Goal: Task Accomplishment & Management: Use online tool/utility

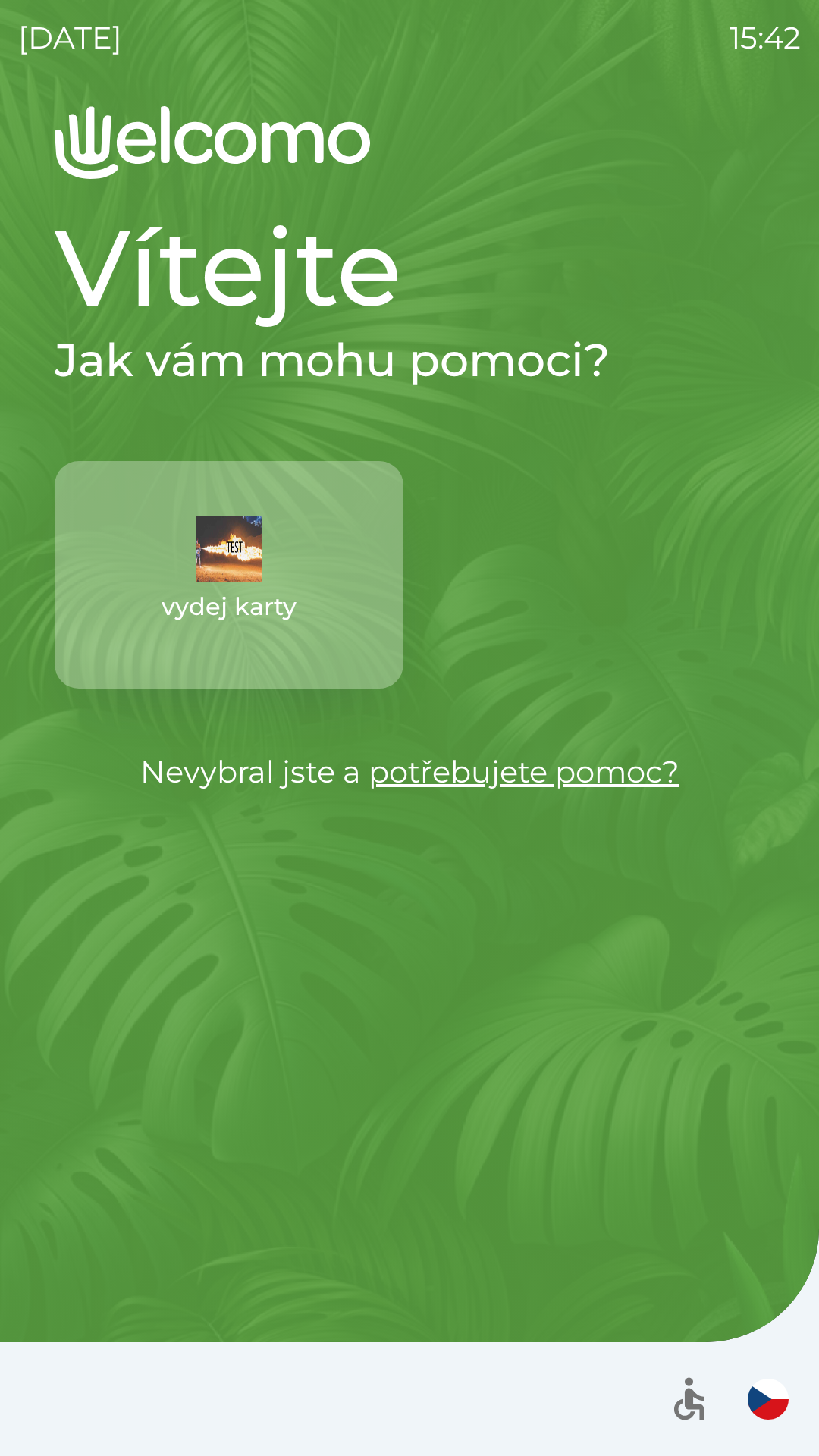
click at [217, 567] on img "button" at bounding box center [229, 549] width 66 height 66
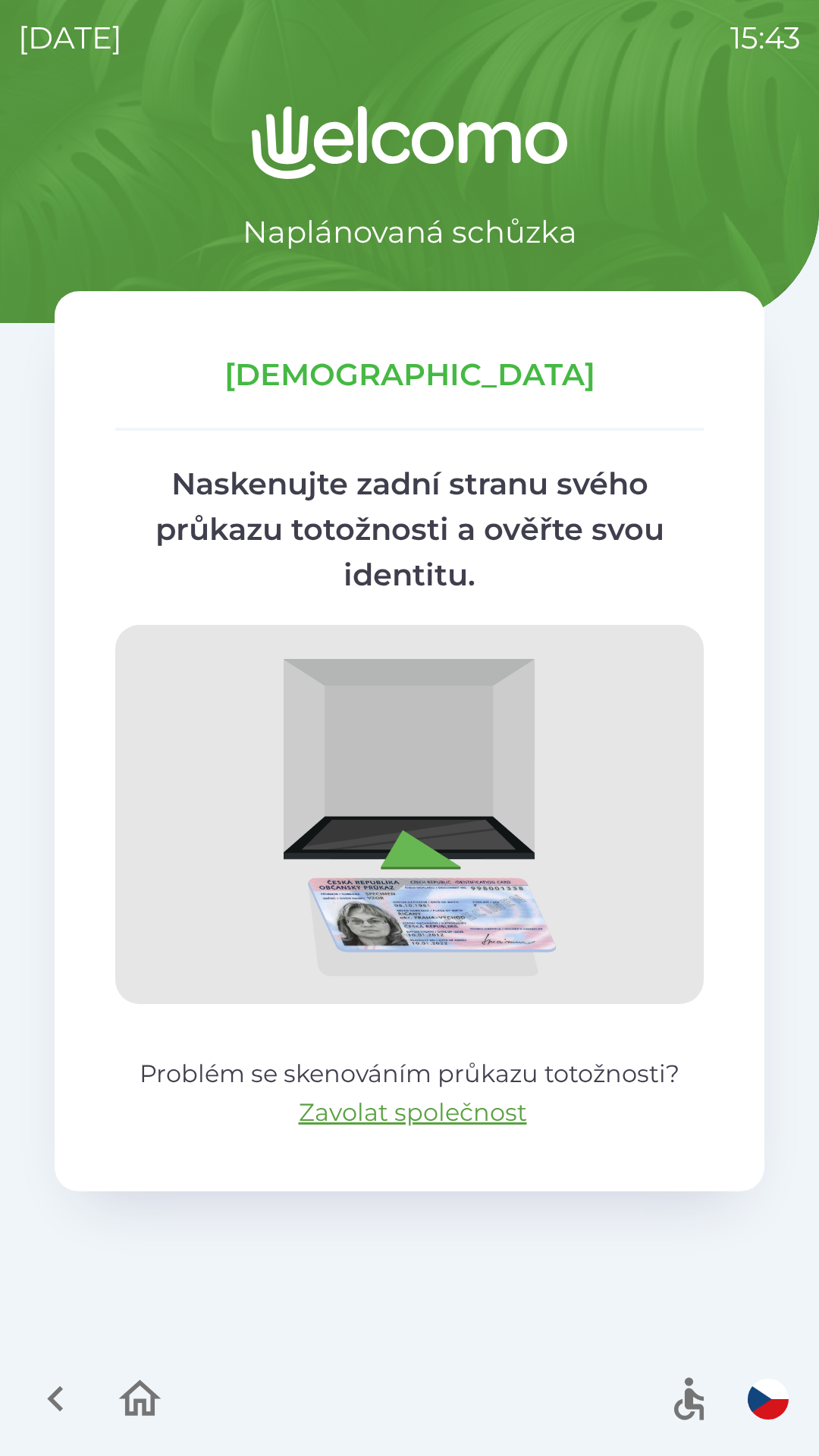
click at [131, 1395] on icon "button" at bounding box center [140, 1399] width 51 height 51
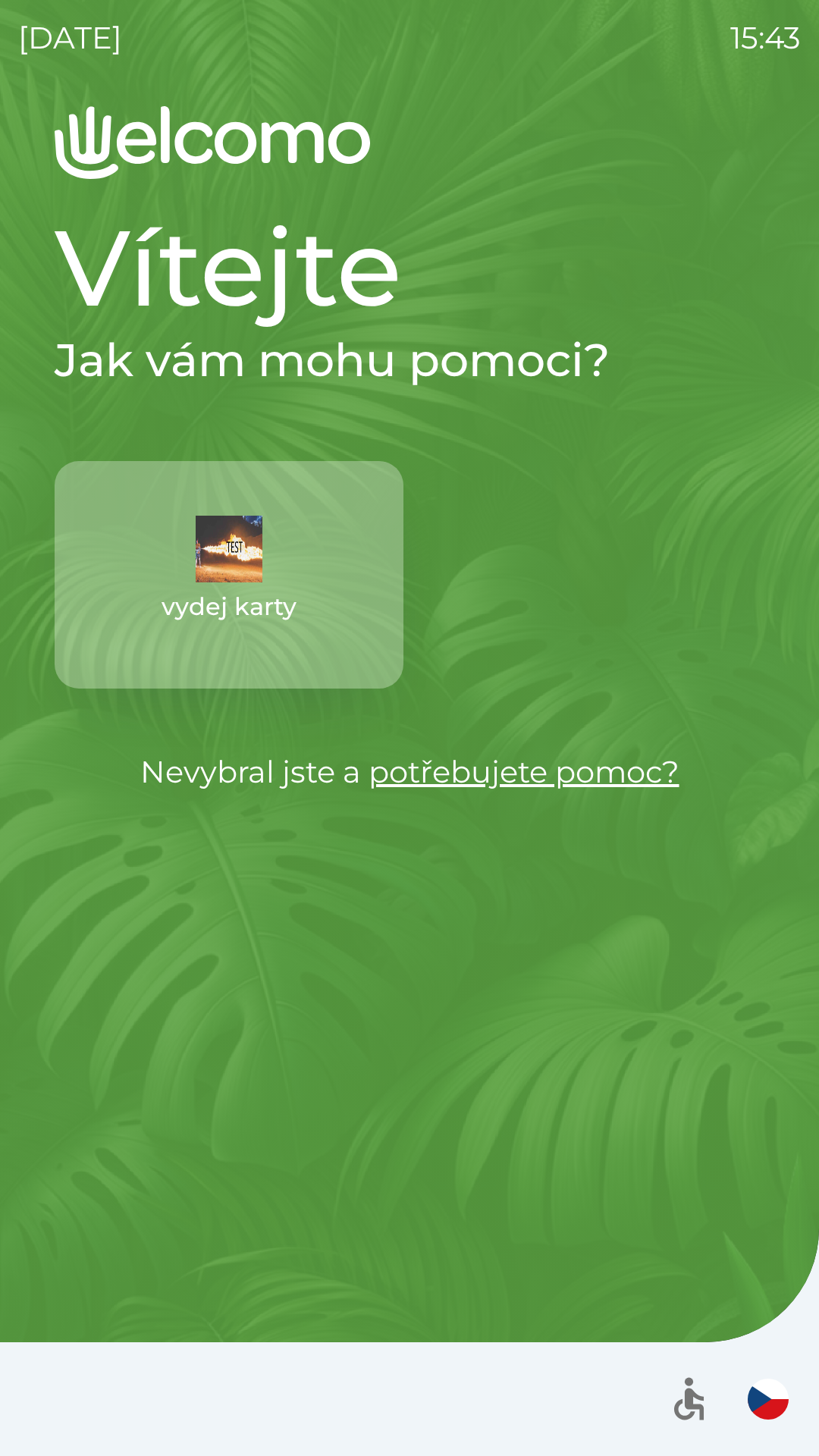
click at [430, 777] on link "potřebujete pomoc?" at bounding box center [524, 772] width 311 height 37
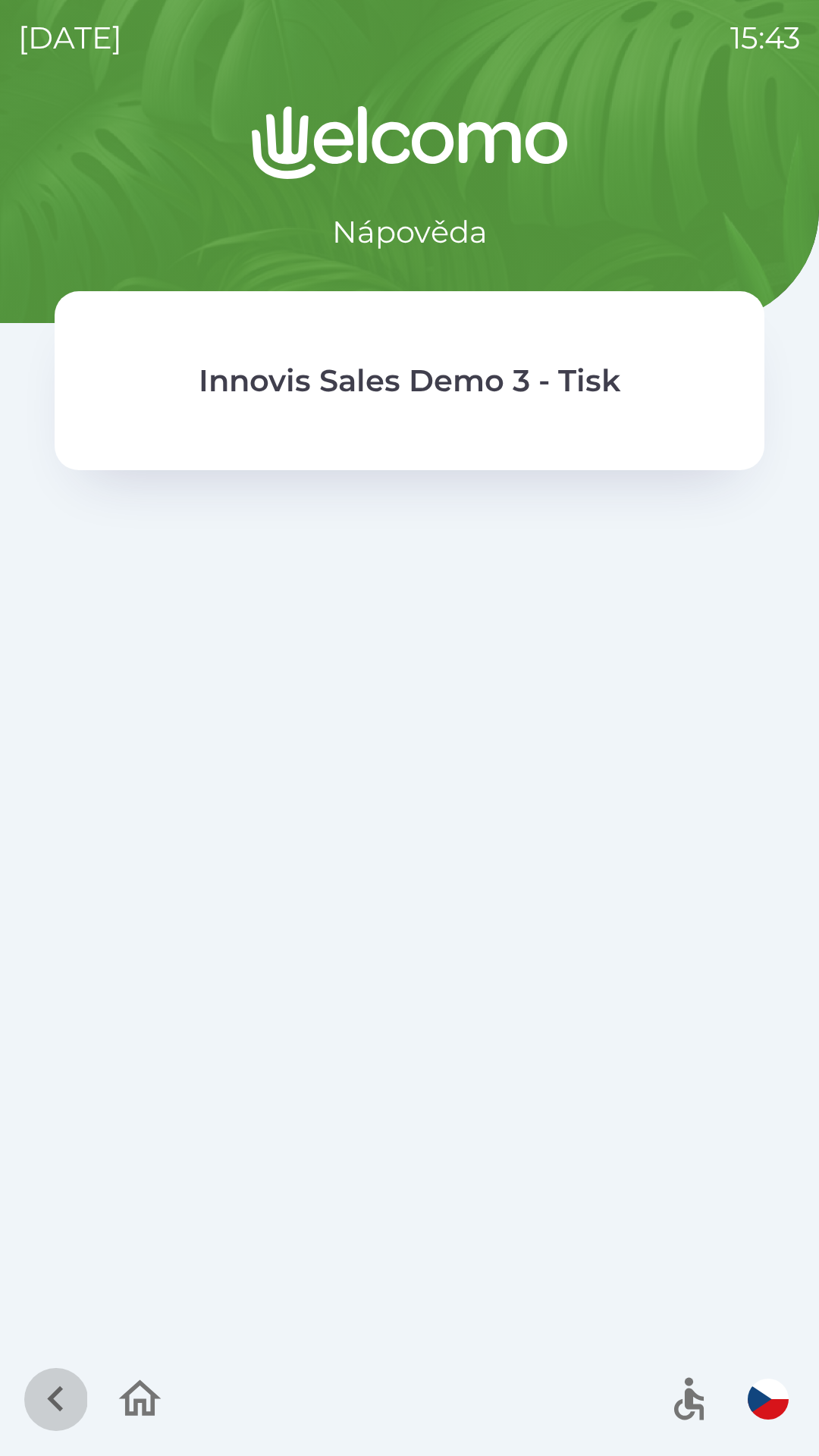
click at [55, 1403] on icon "button" at bounding box center [55, 1399] width 16 height 25
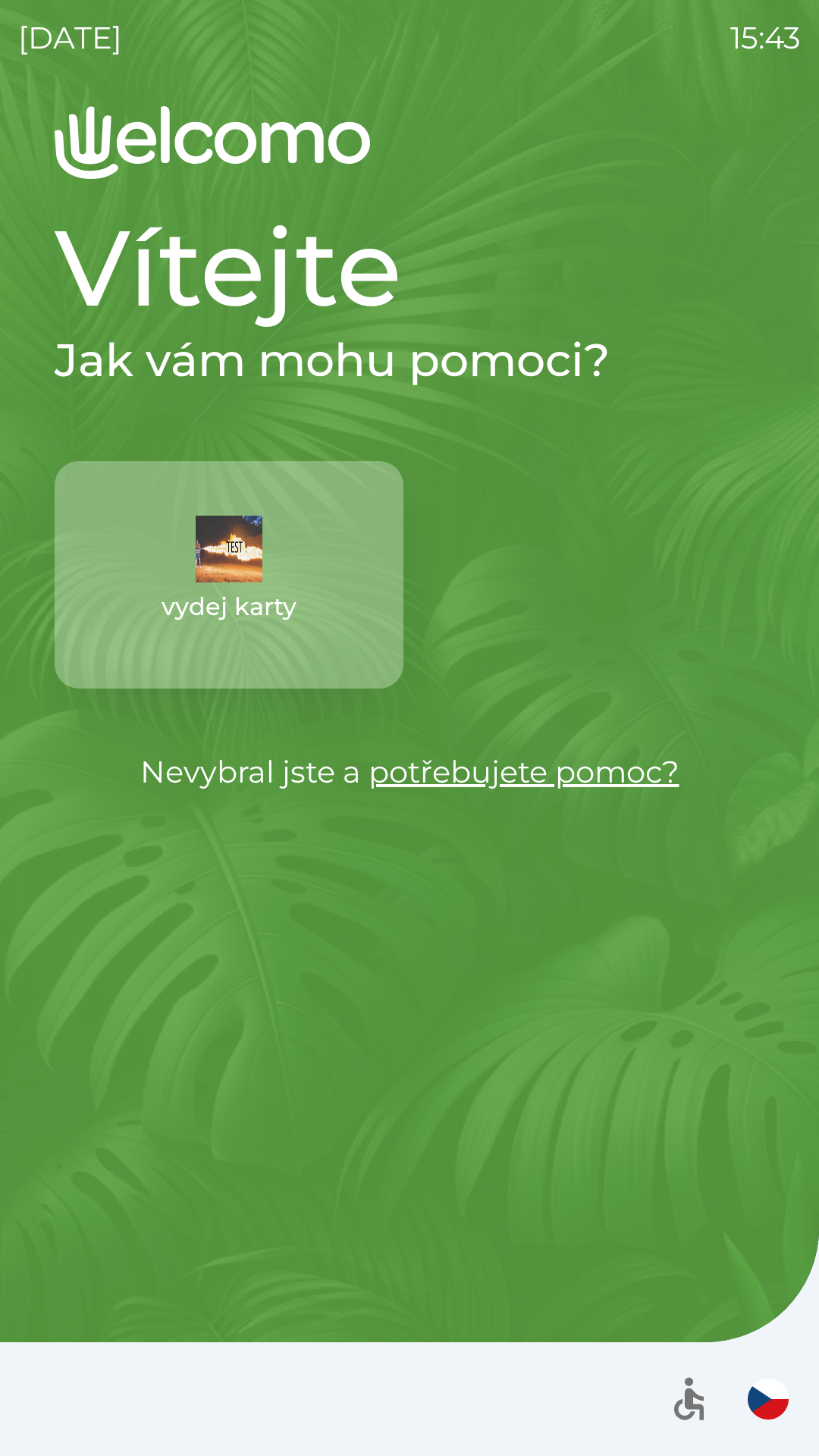
click at [240, 573] on img "button" at bounding box center [229, 549] width 66 height 66
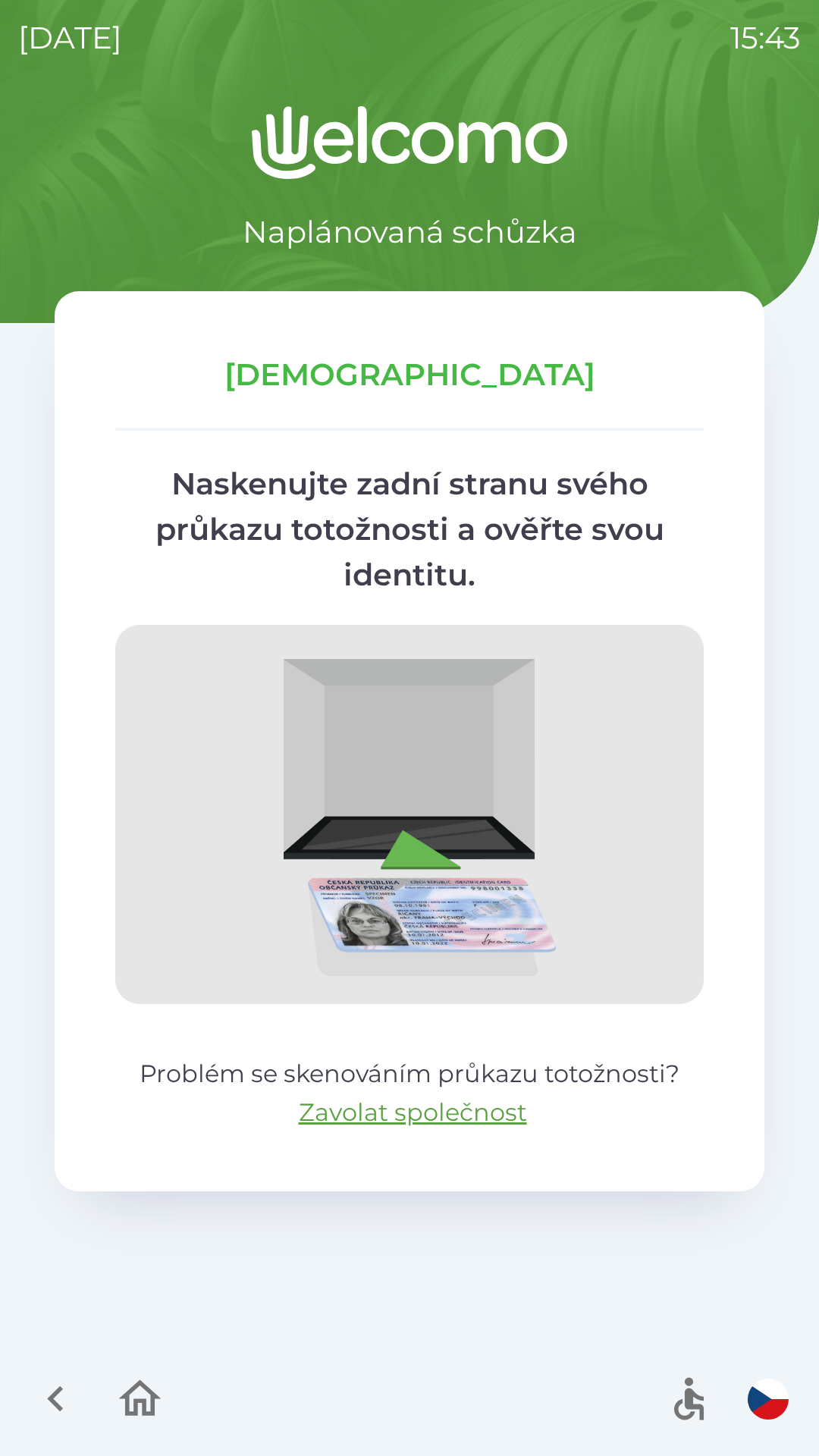
click at [444, 786] on img at bounding box center [409, 814] width 588 height 379
click at [408, 393] on p "[DEMOGRAPHIC_DATA]" at bounding box center [409, 374] width 588 height 46
click at [366, 772] on img at bounding box center [409, 814] width 588 height 379
click at [25, 28] on p "[DATE]" at bounding box center [70, 38] width 104 height 46
click at [96, 31] on p "[DATE]" at bounding box center [70, 38] width 104 height 46
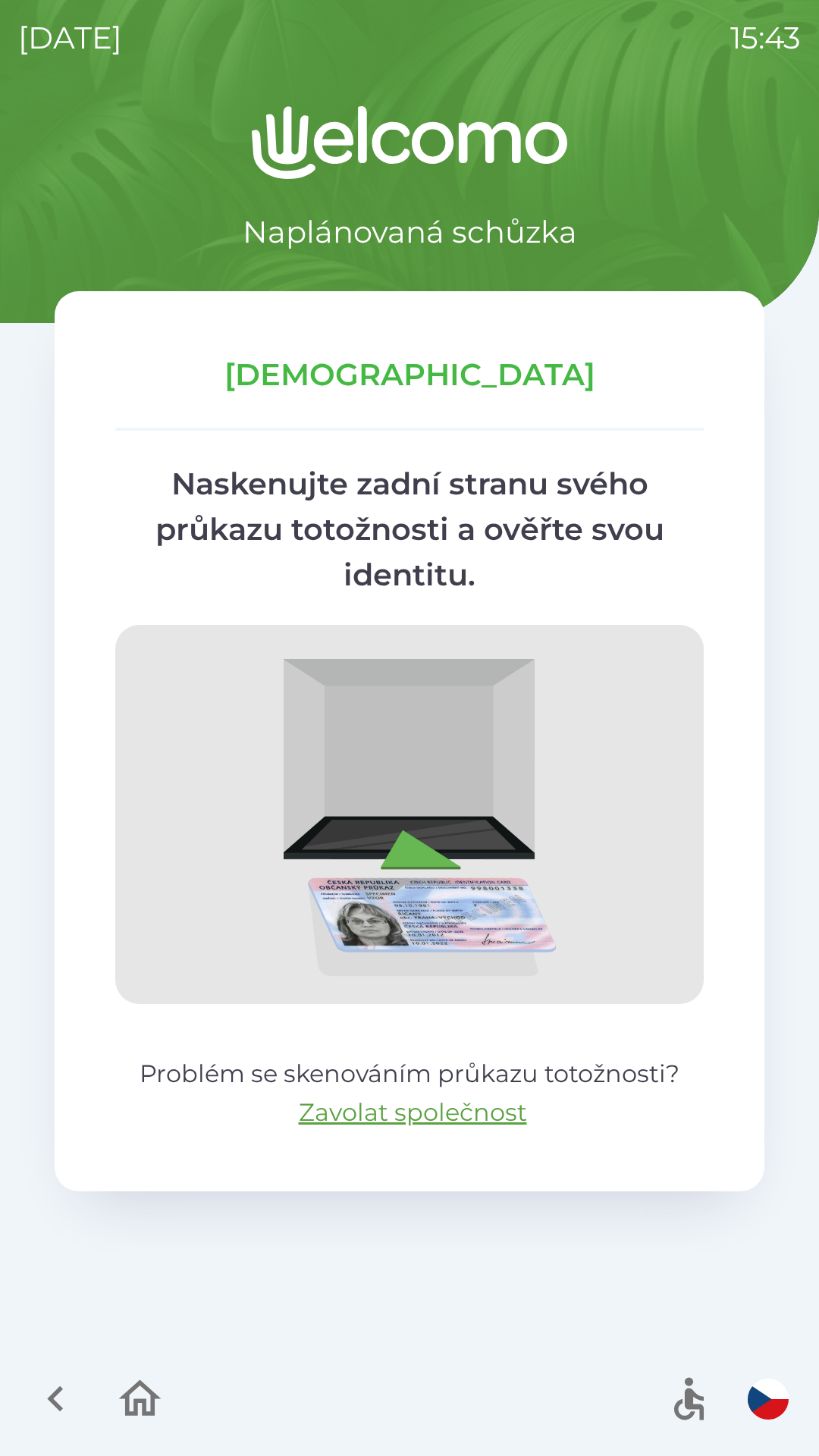
click at [122, 25] on p "[DATE]" at bounding box center [70, 38] width 104 height 46
click at [122, 25] on p "[DATE]" at bounding box center [70, 38] width 104 height 46
click at [277, 110] on img at bounding box center [410, 143] width 709 height 73
click at [55, 1390] on icon "button" at bounding box center [56, 1399] width 51 height 51
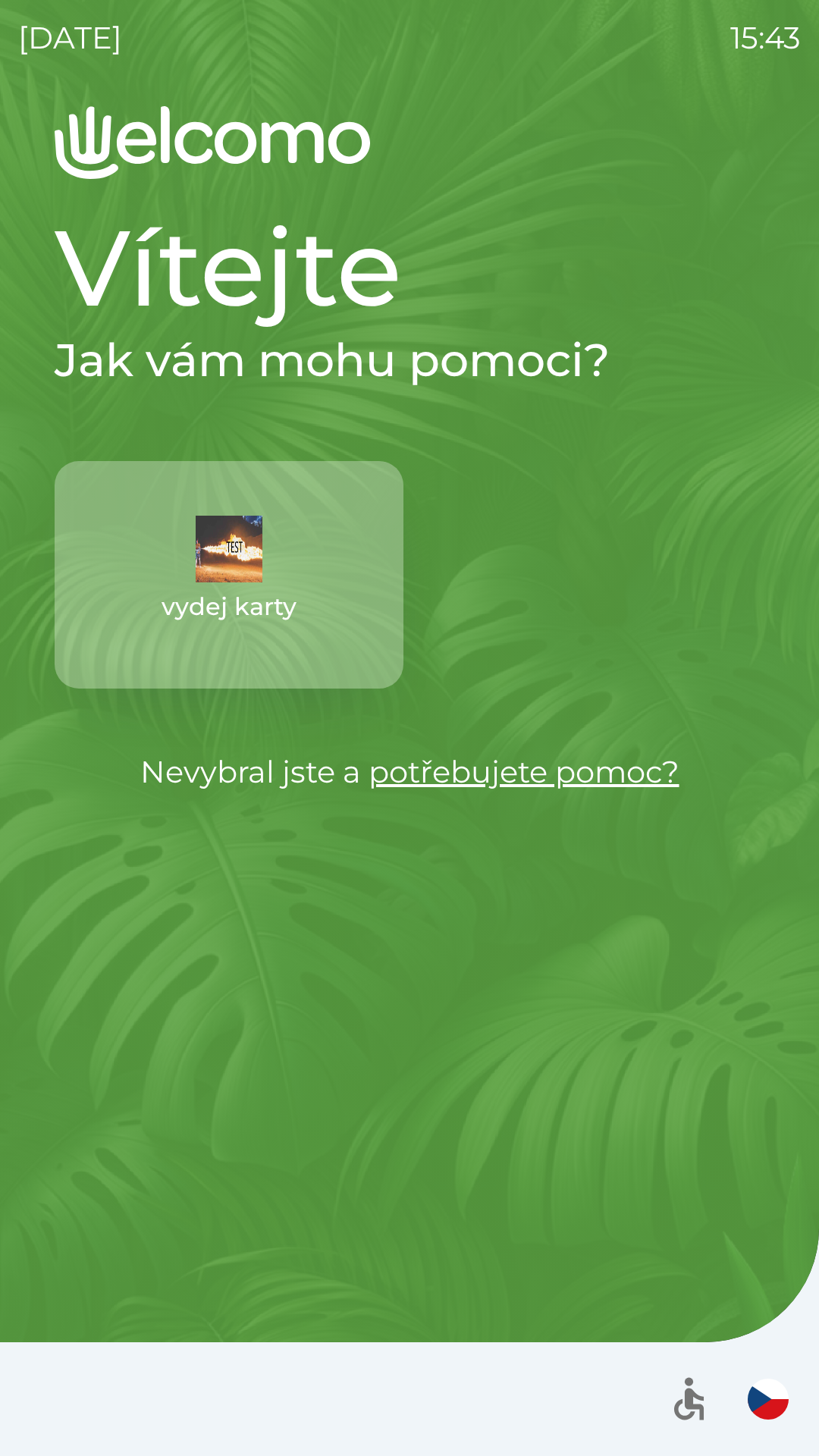
click at [106, 568] on button "vydej karty" at bounding box center [229, 575] width 349 height 228
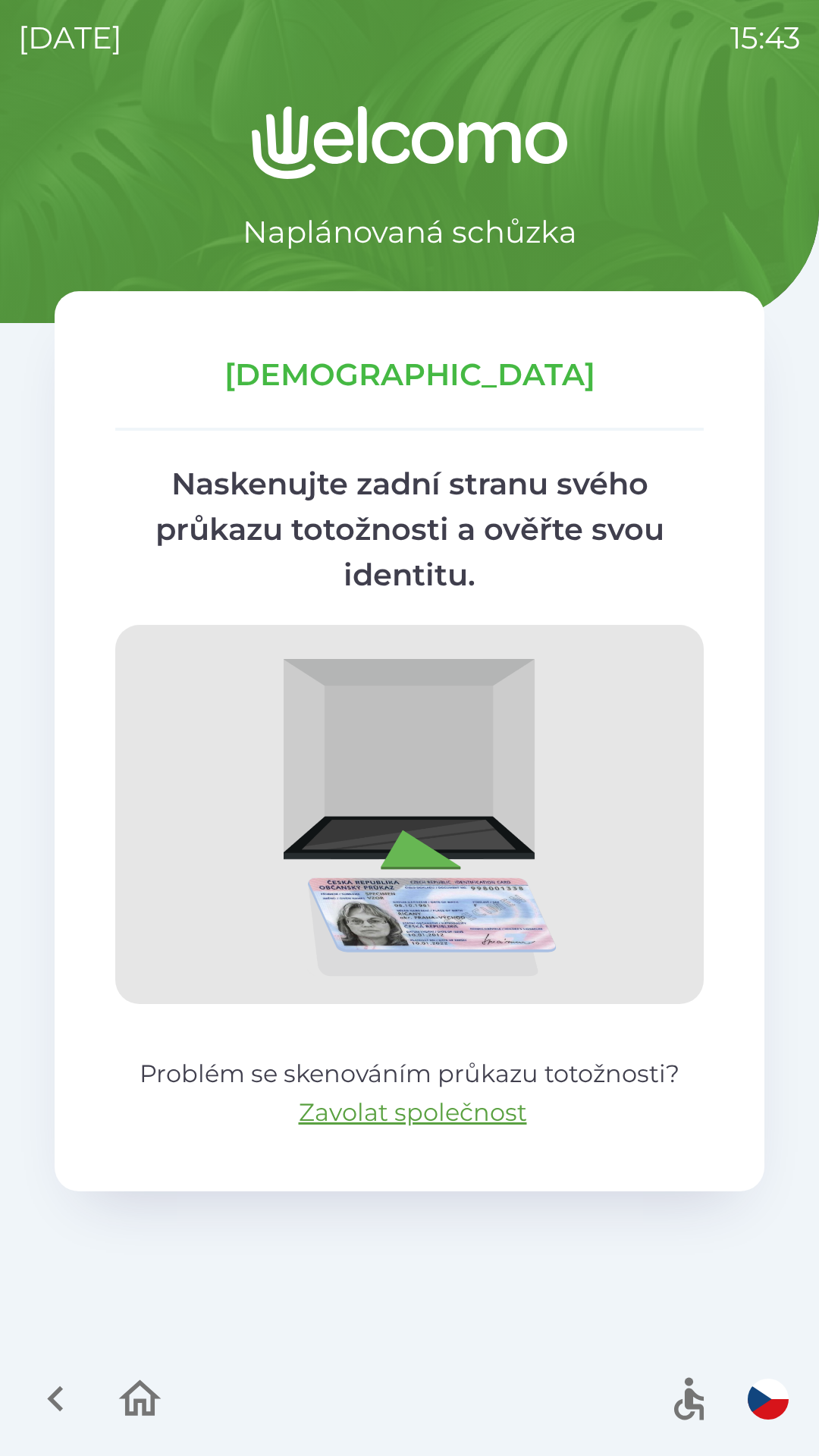
click at [768, 1388] on img "button" at bounding box center [767, 1399] width 41 height 41
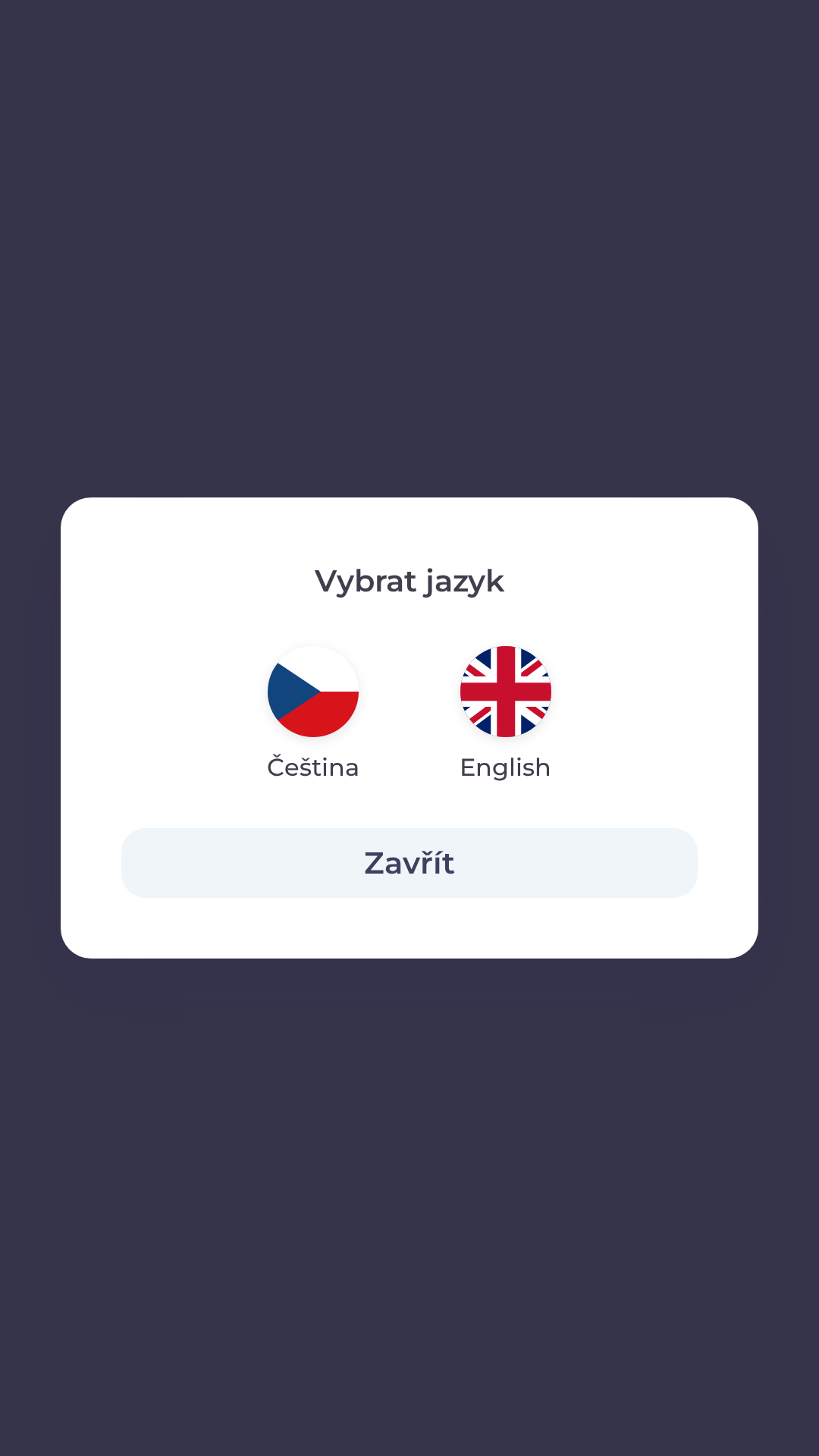
click at [480, 664] on img "button" at bounding box center [506, 691] width 91 height 91
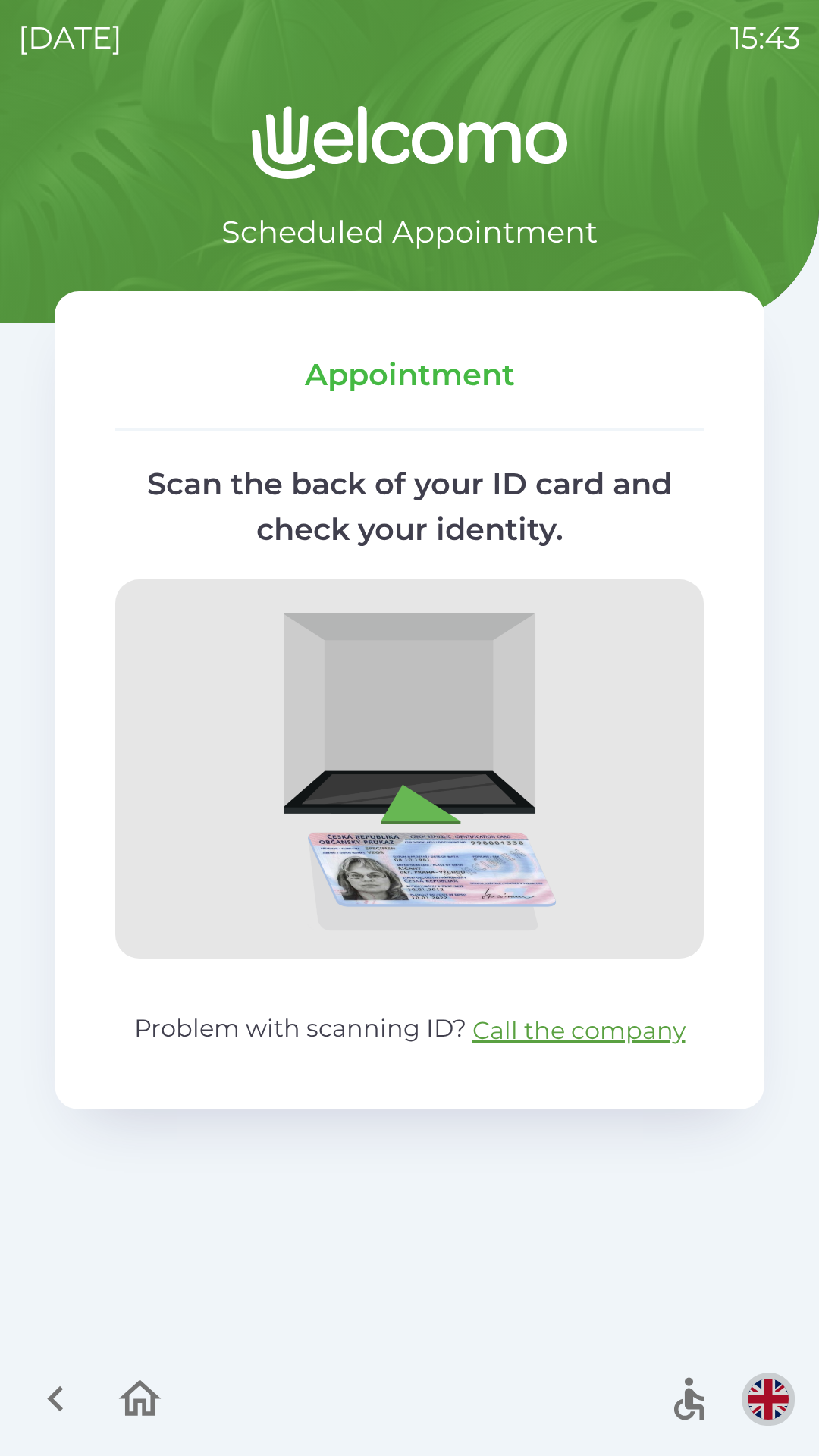
click at [770, 1395] on img "button" at bounding box center [767, 1399] width 41 height 41
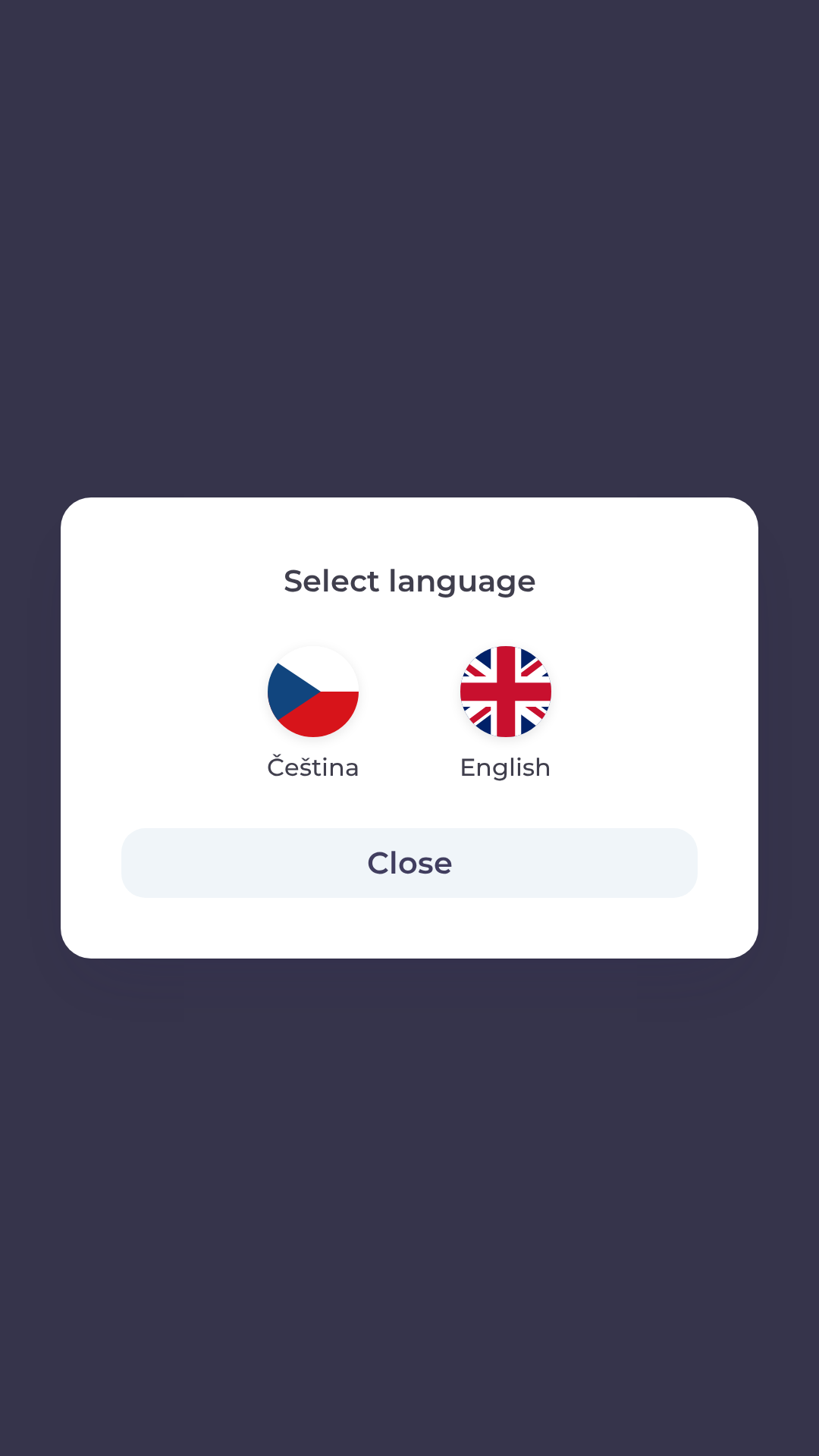
click at [332, 725] on img "button" at bounding box center [313, 691] width 91 height 91
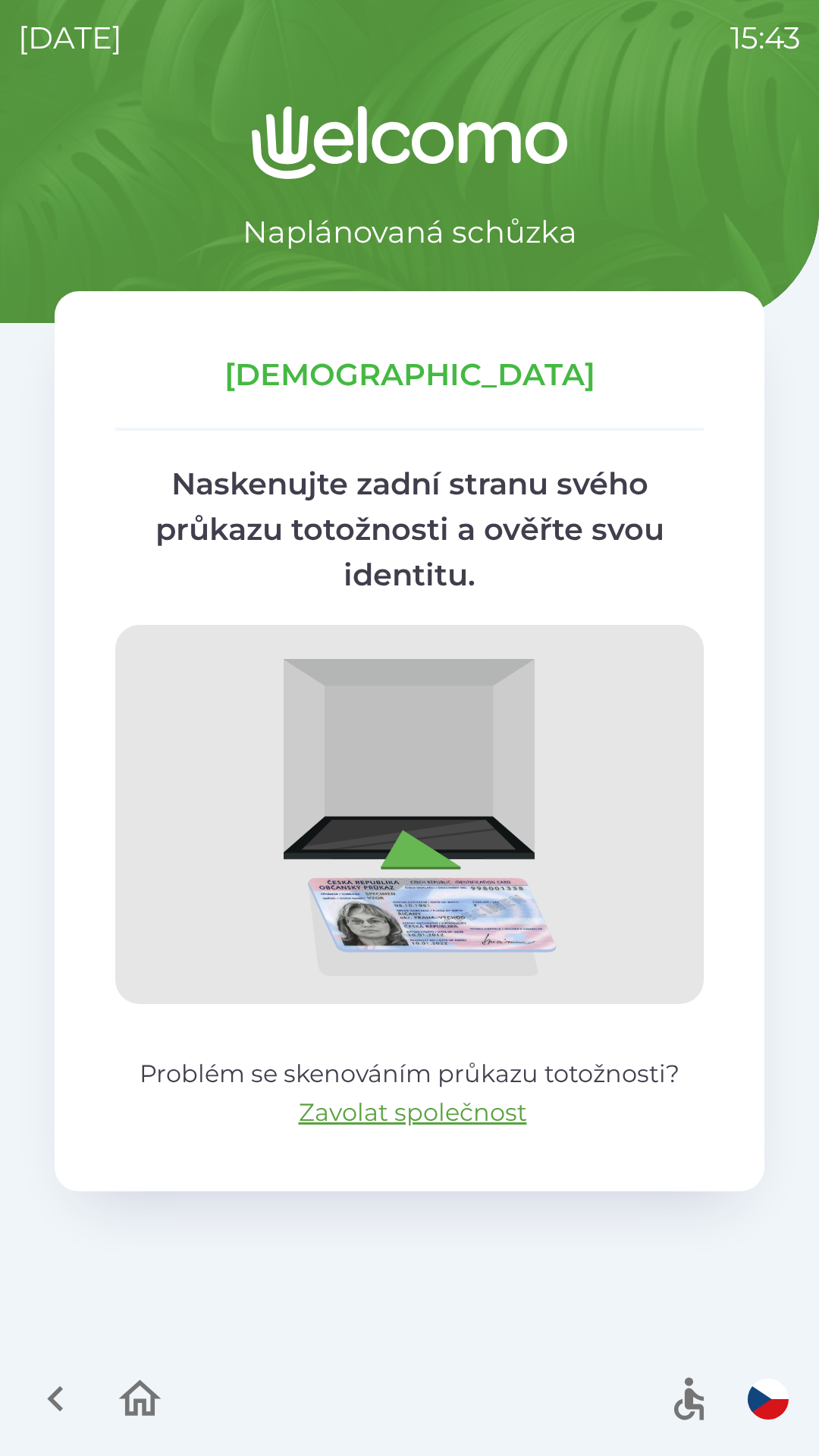
click at [693, 1396] on icon "button" at bounding box center [689, 1404] width 29 height 32
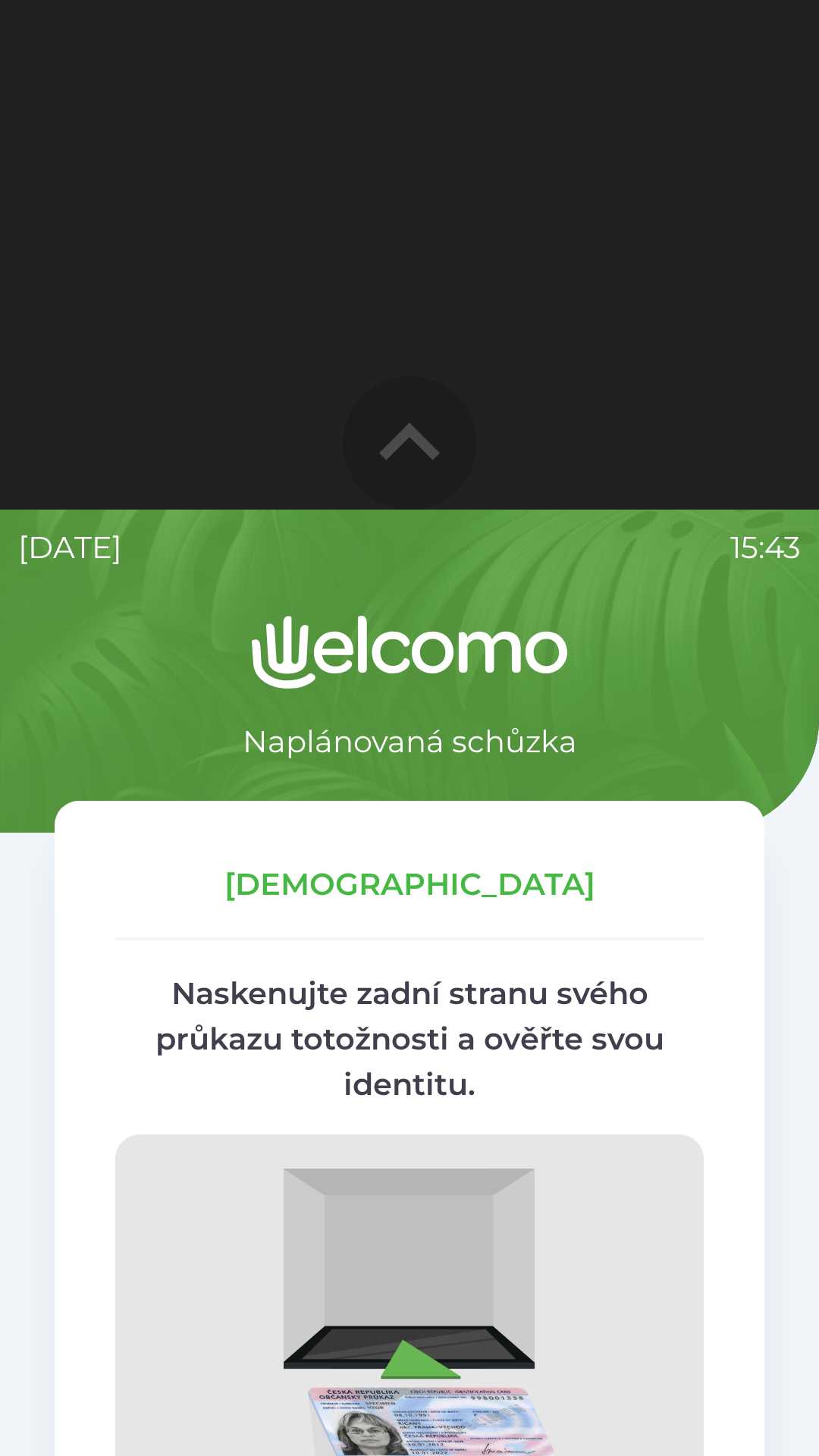
click at [414, 434] on icon "button" at bounding box center [409, 441] width 61 height 37
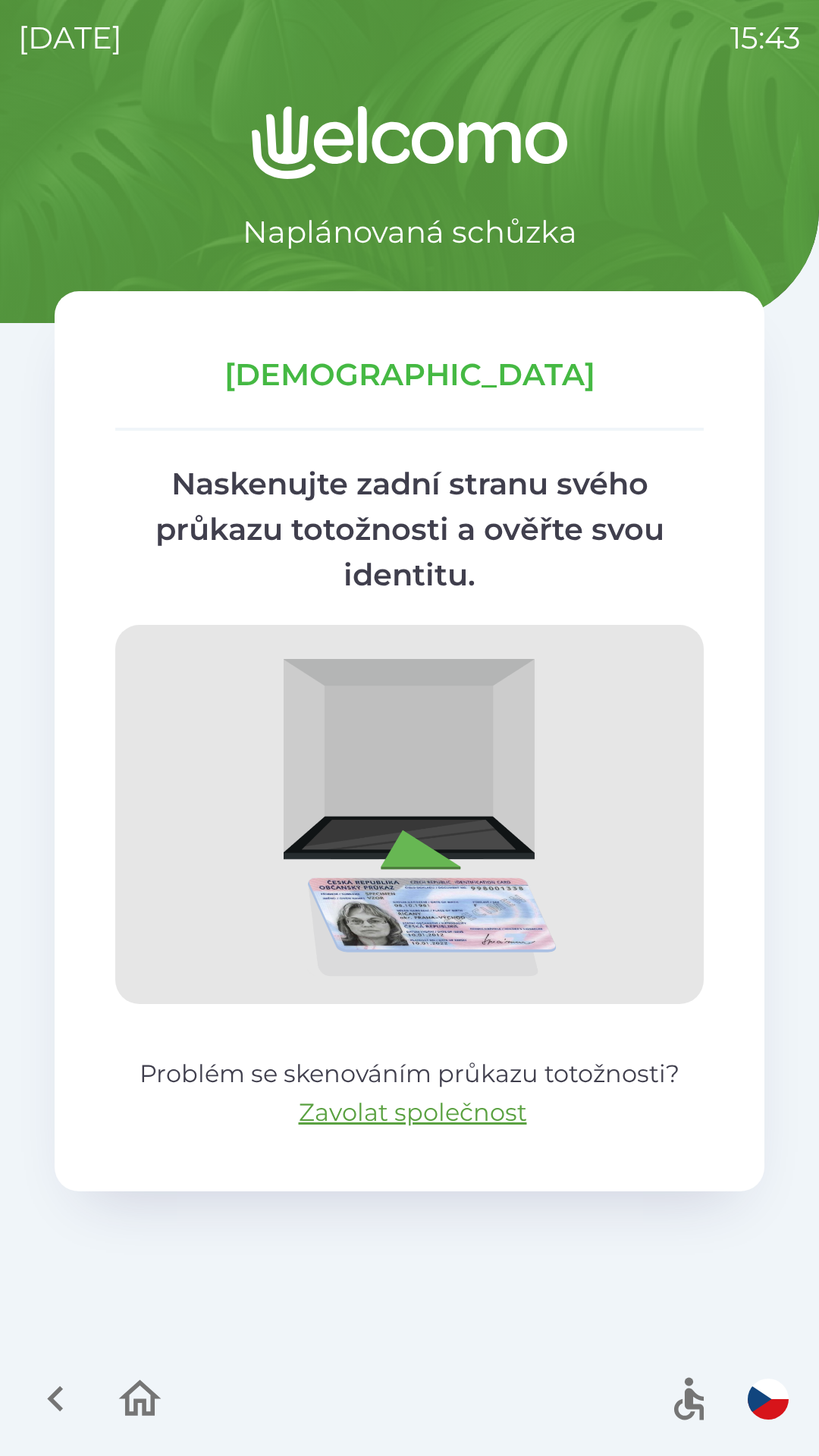
click at [771, 1403] on img "button" at bounding box center [767, 1399] width 41 height 41
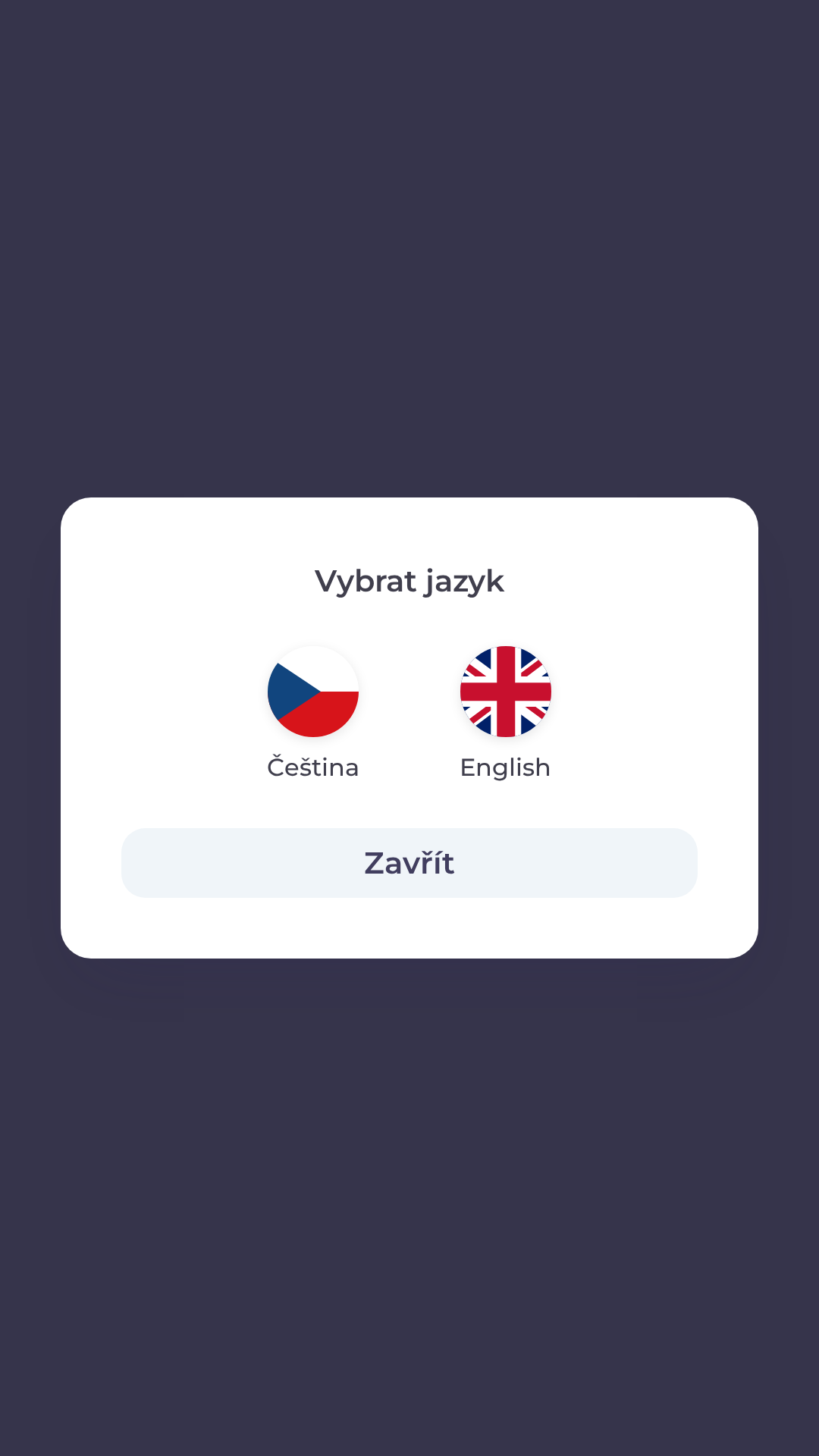
click at [642, 1359] on div "Vybrat jazyk Čeština English Zavřít" at bounding box center [410, 728] width 819 height 1456
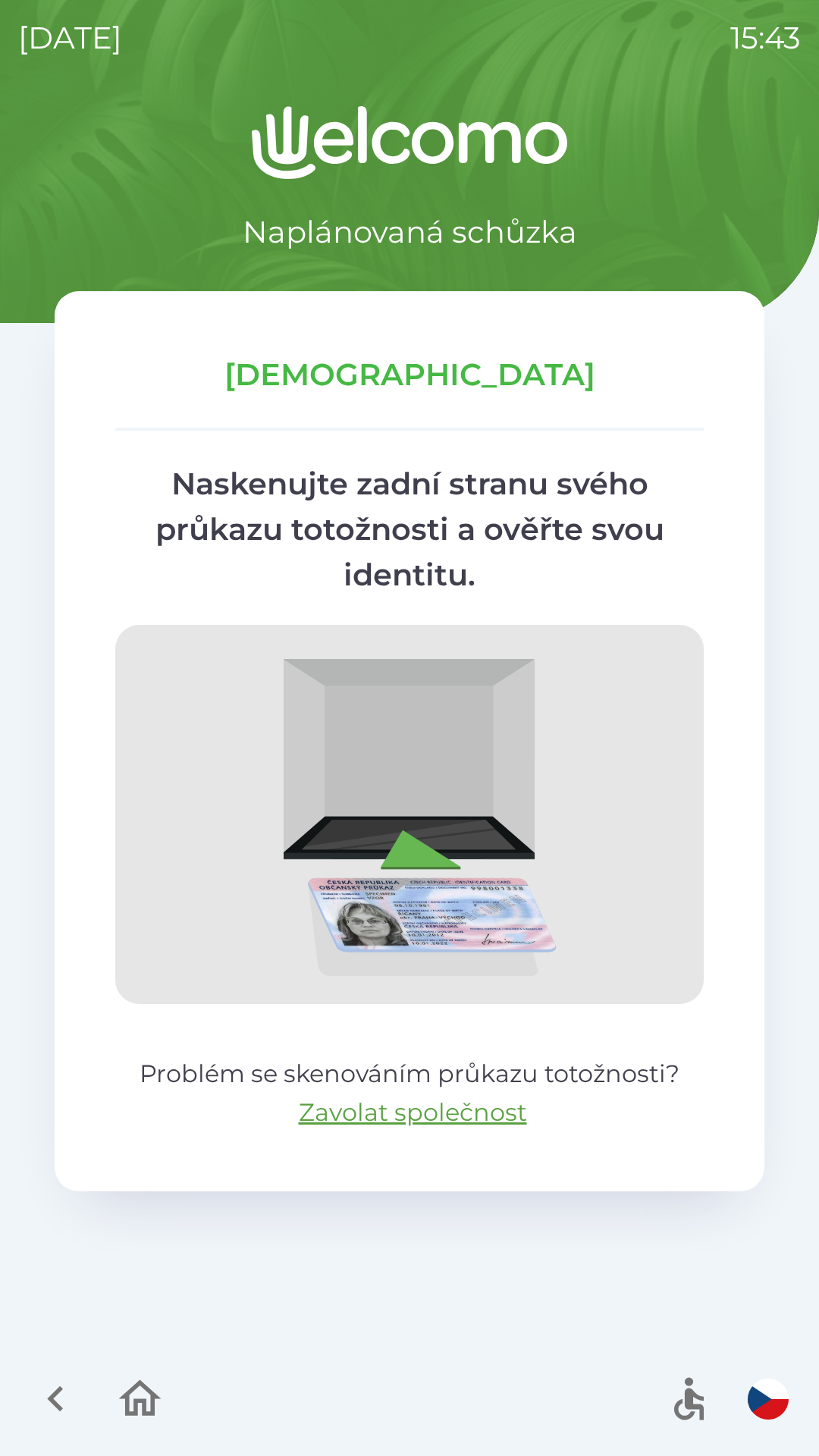
click at [692, 1408] on icon "button" at bounding box center [689, 1404] width 29 height 32
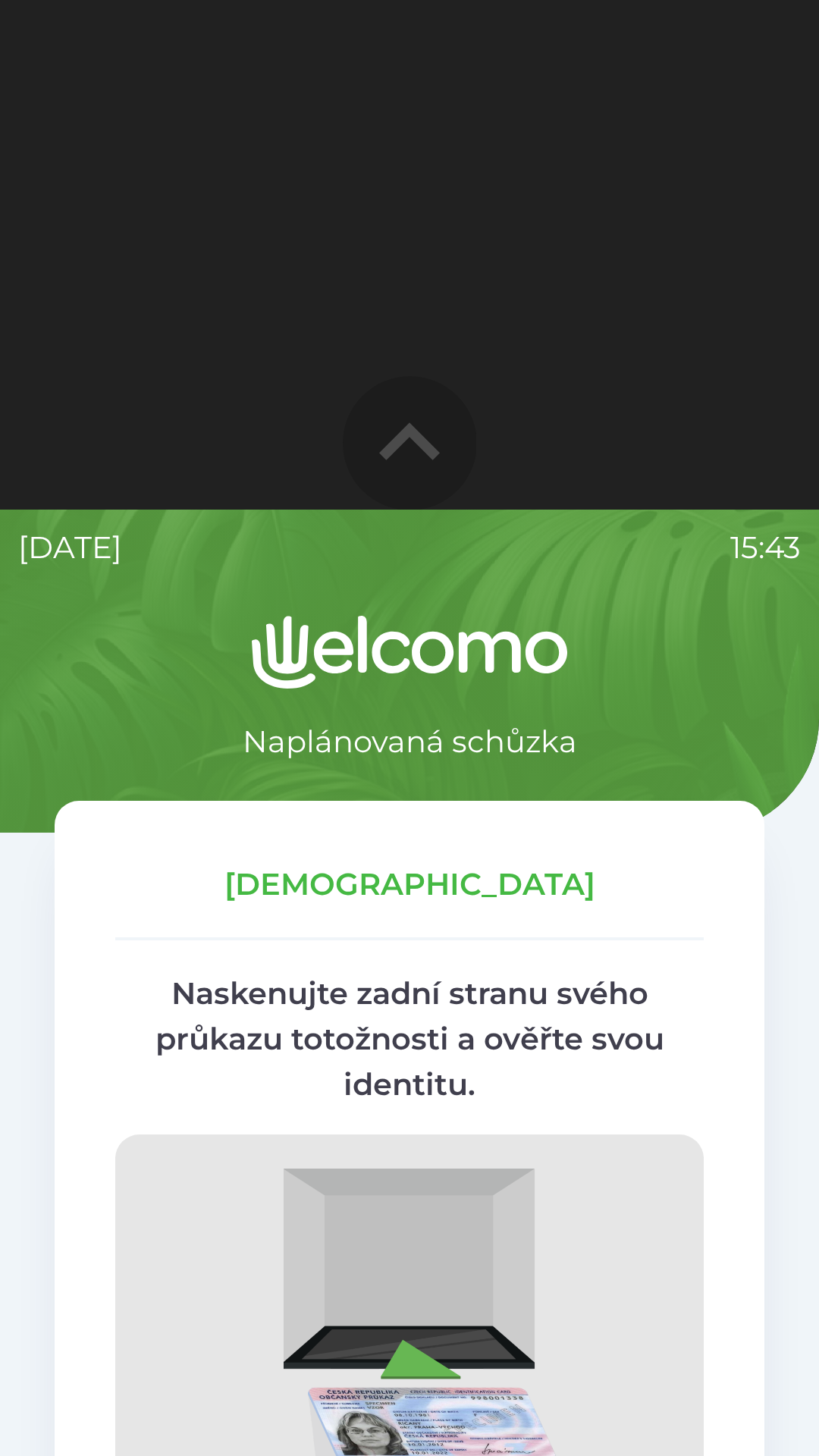
click at [402, 441] on icon "button" at bounding box center [409, 441] width 61 height 37
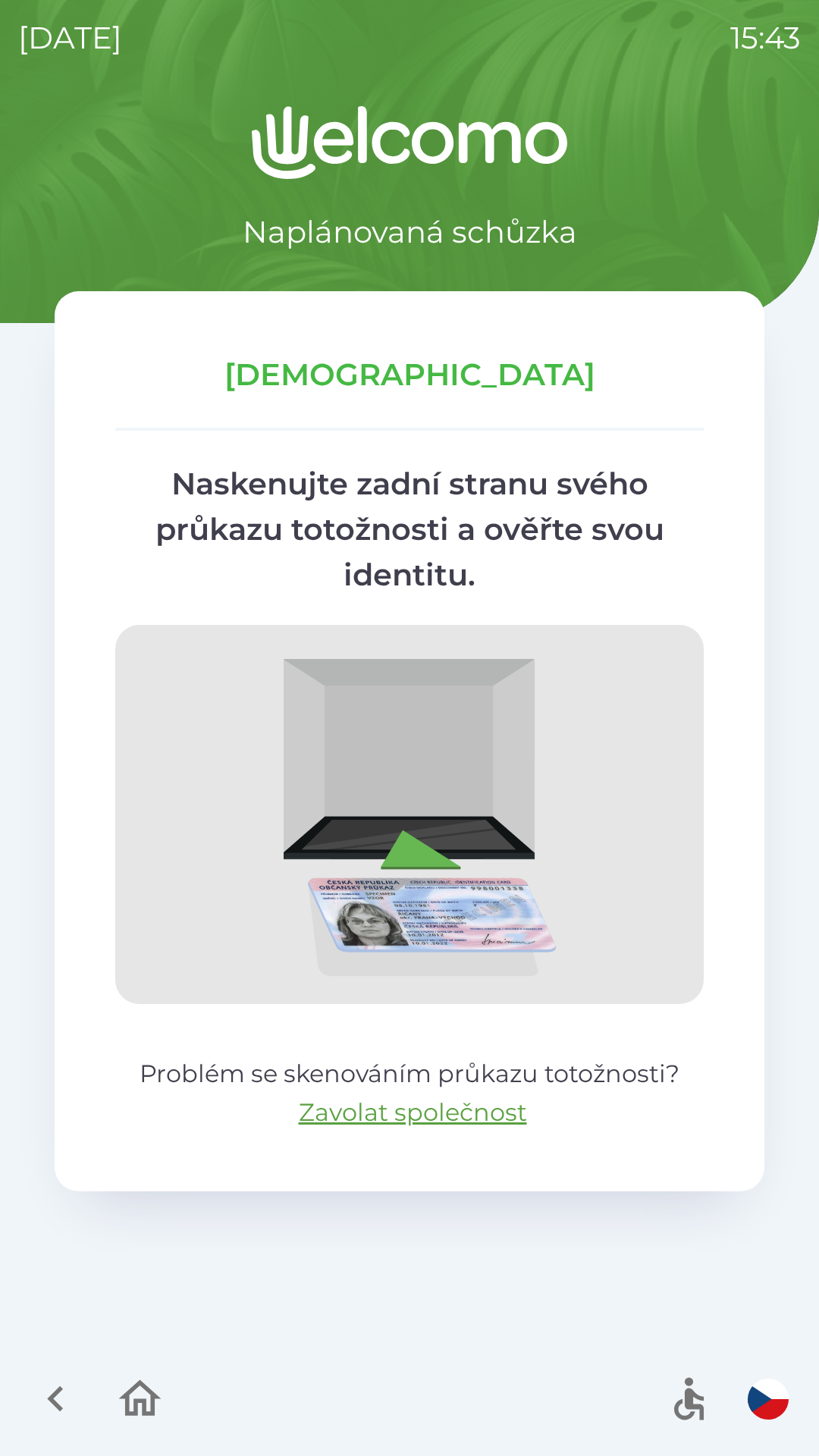
click at [783, 42] on p "15:43" at bounding box center [765, 38] width 70 height 46
click at [783, 44] on p "15:43" at bounding box center [765, 38] width 70 height 46
click at [787, 32] on p "15:43" at bounding box center [765, 38] width 70 height 46
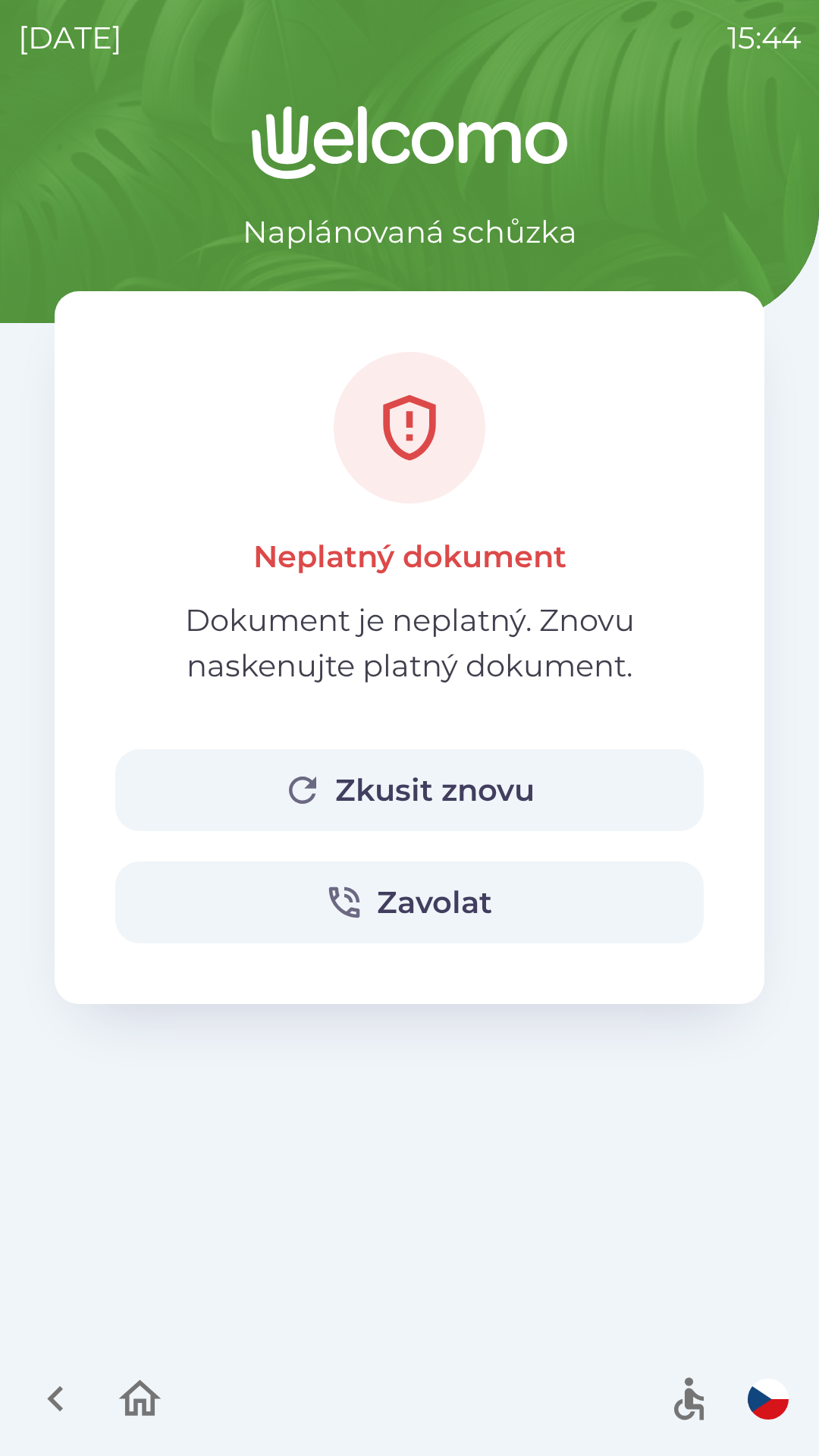
click at [503, 785] on button "Zkusit znovu" at bounding box center [409, 790] width 588 height 82
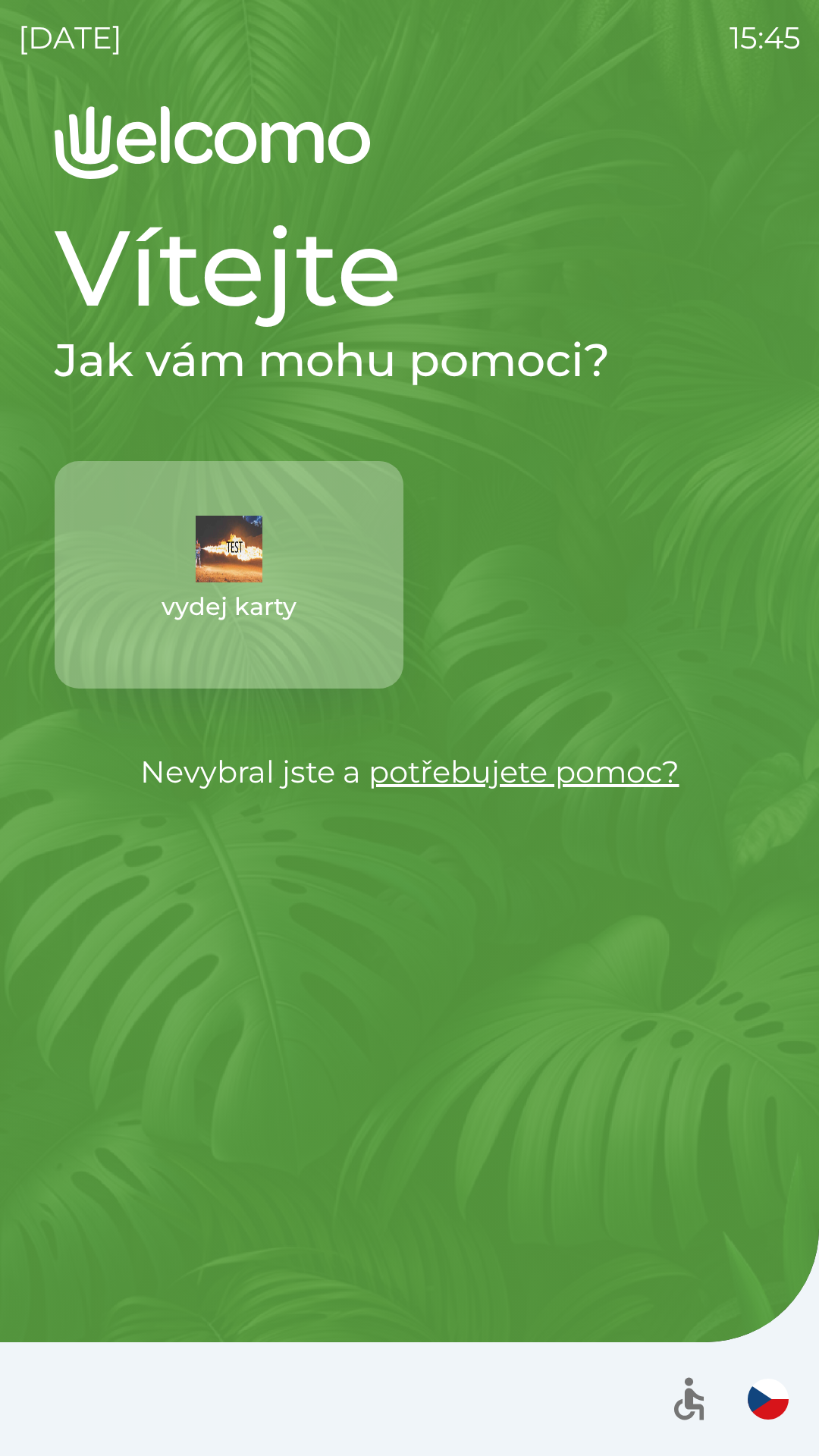
click at [217, 554] on img "button" at bounding box center [229, 549] width 66 height 66
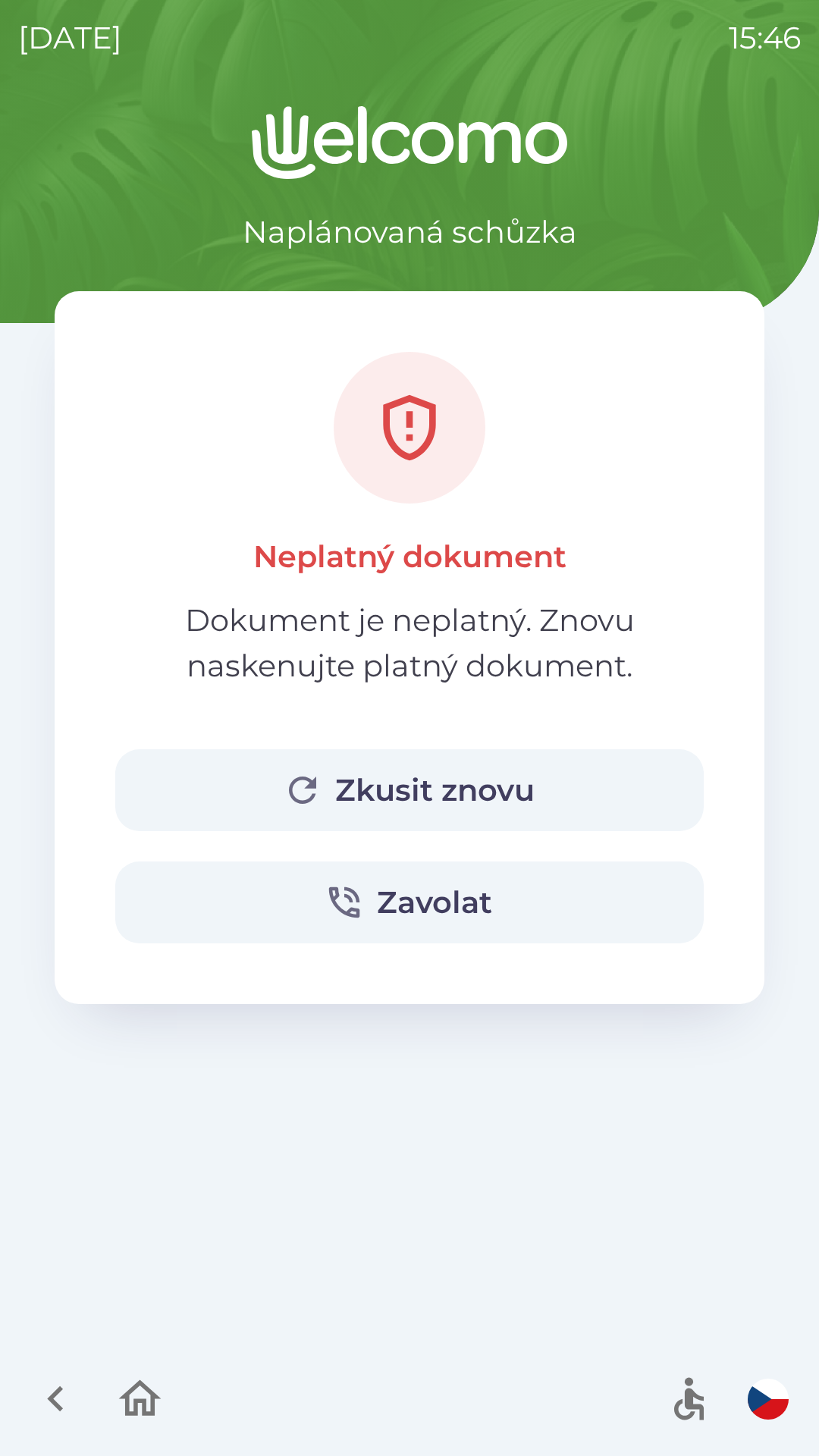
click at [487, 792] on button "Zkusit znovu" at bounding box center [409, 790] width 588 height 82
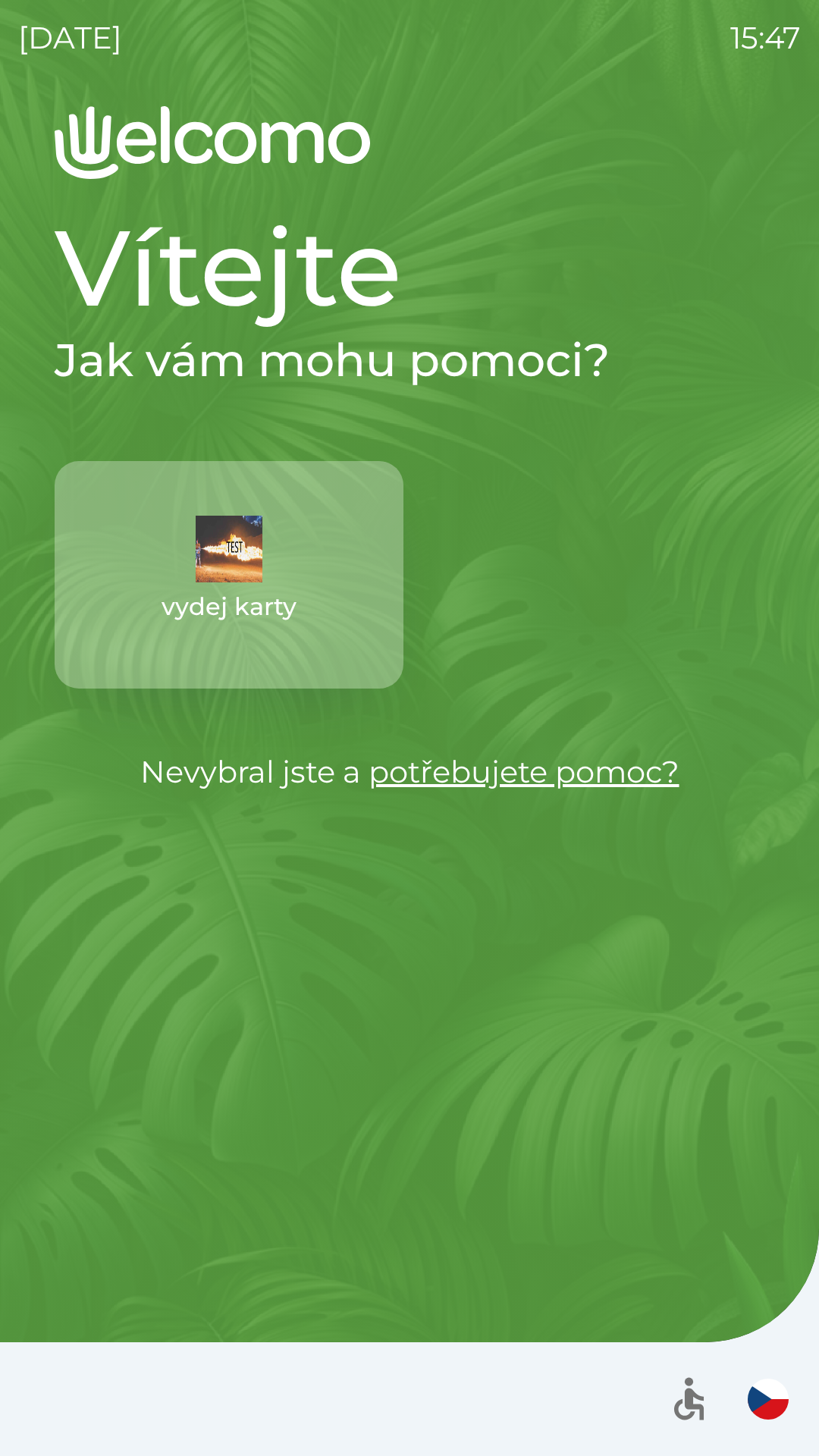
click at [256, 573] on img "button" at bounding box center [229, 549] width 66 height 66
click at [259, 586] on button "vydej karty" at bounding box center [229, 575] width 349 height 228
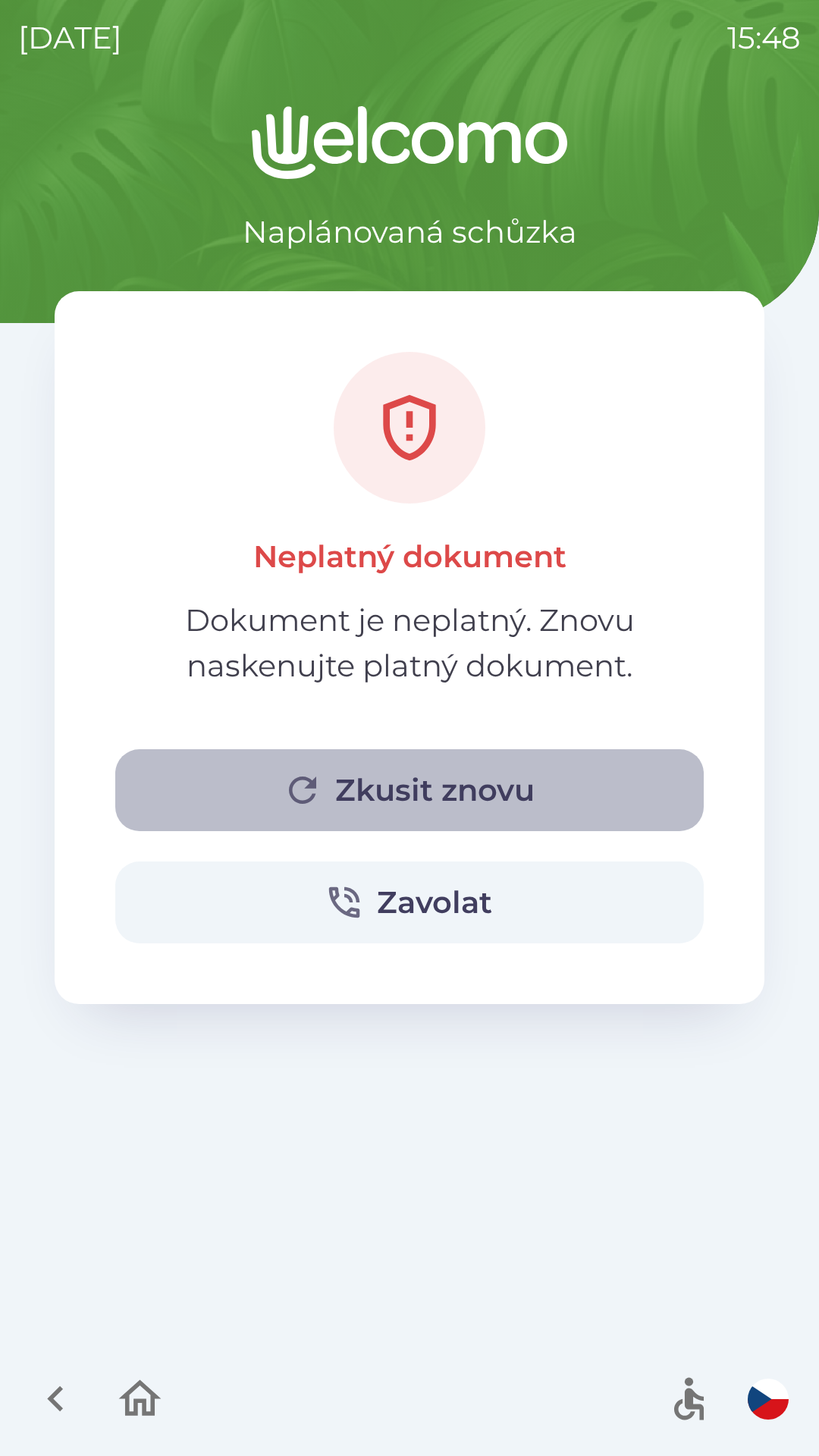
click at [443, 802] on button "Zkusit znovu" at bounding box center [409, 790] width 588 height 82
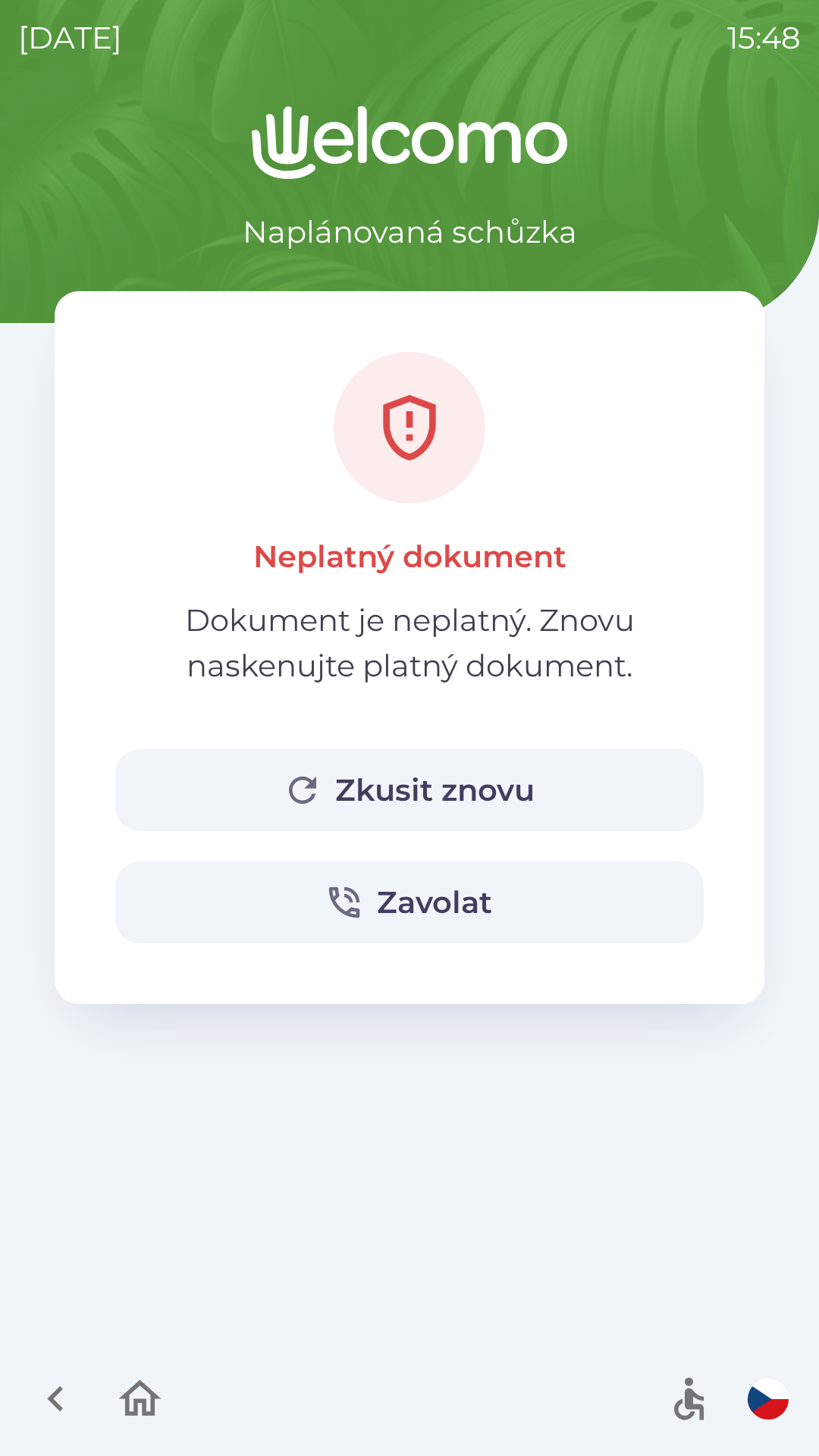
click at [487, 773] on button "Zkusit znovu" at bounding box center [409, 790] width 588 height 82
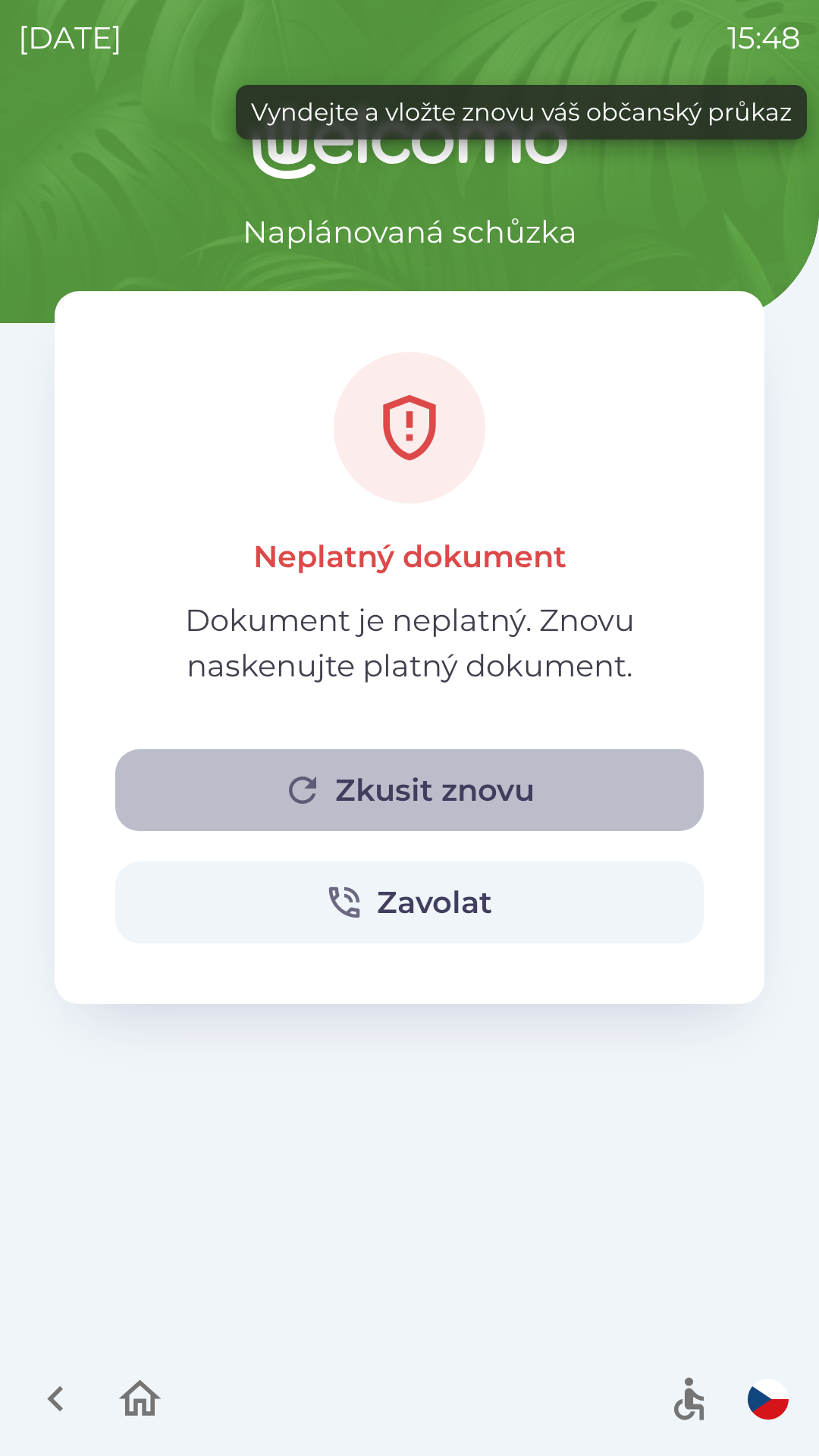
click at [477, 809] on button "Zkusit znovu" at bounding box center [409, 790] width 588 height 82
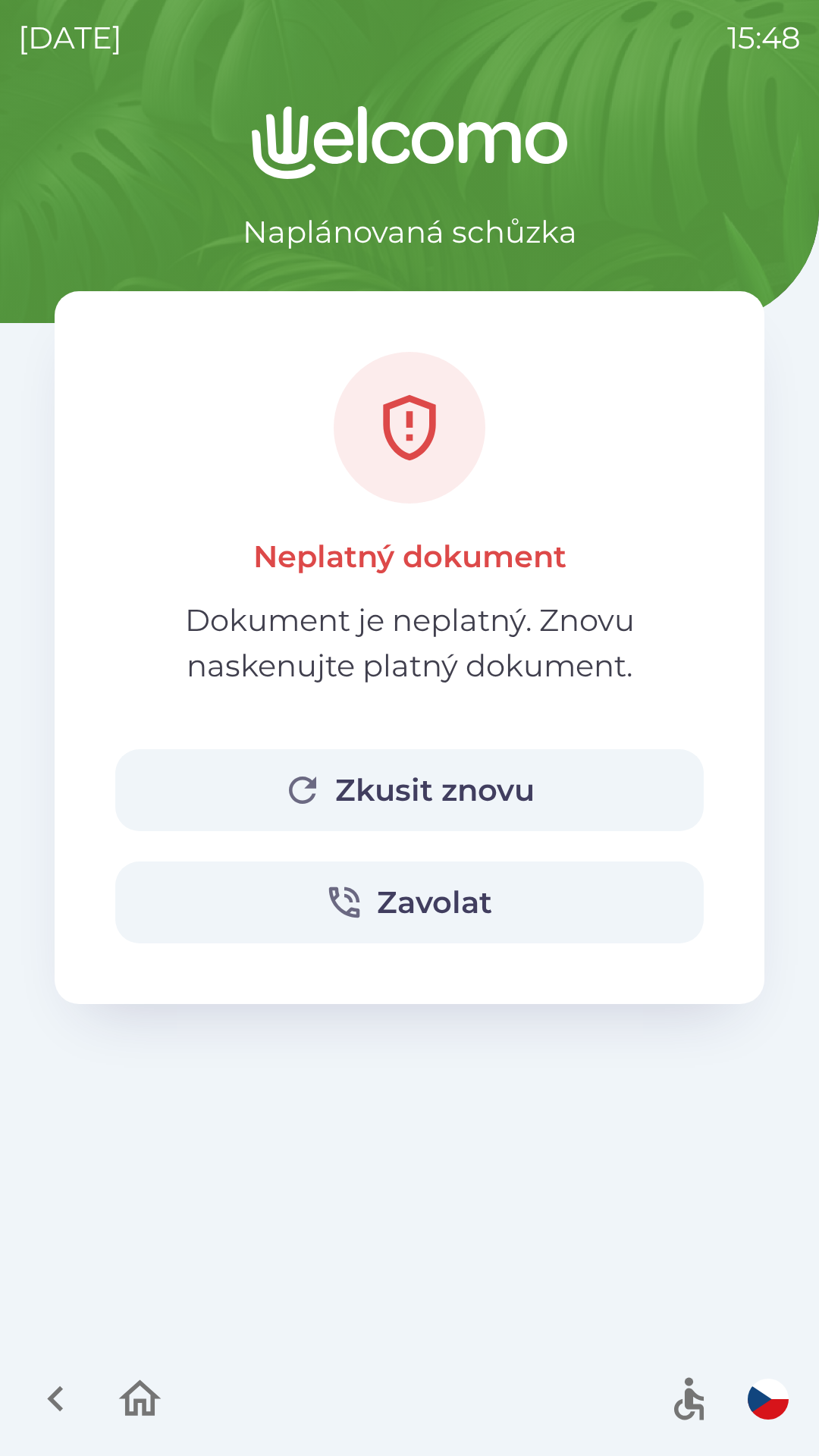
click at [511, 788] on button "Zkusit znovu" at bounding box center [409, 790] width 588 height 82
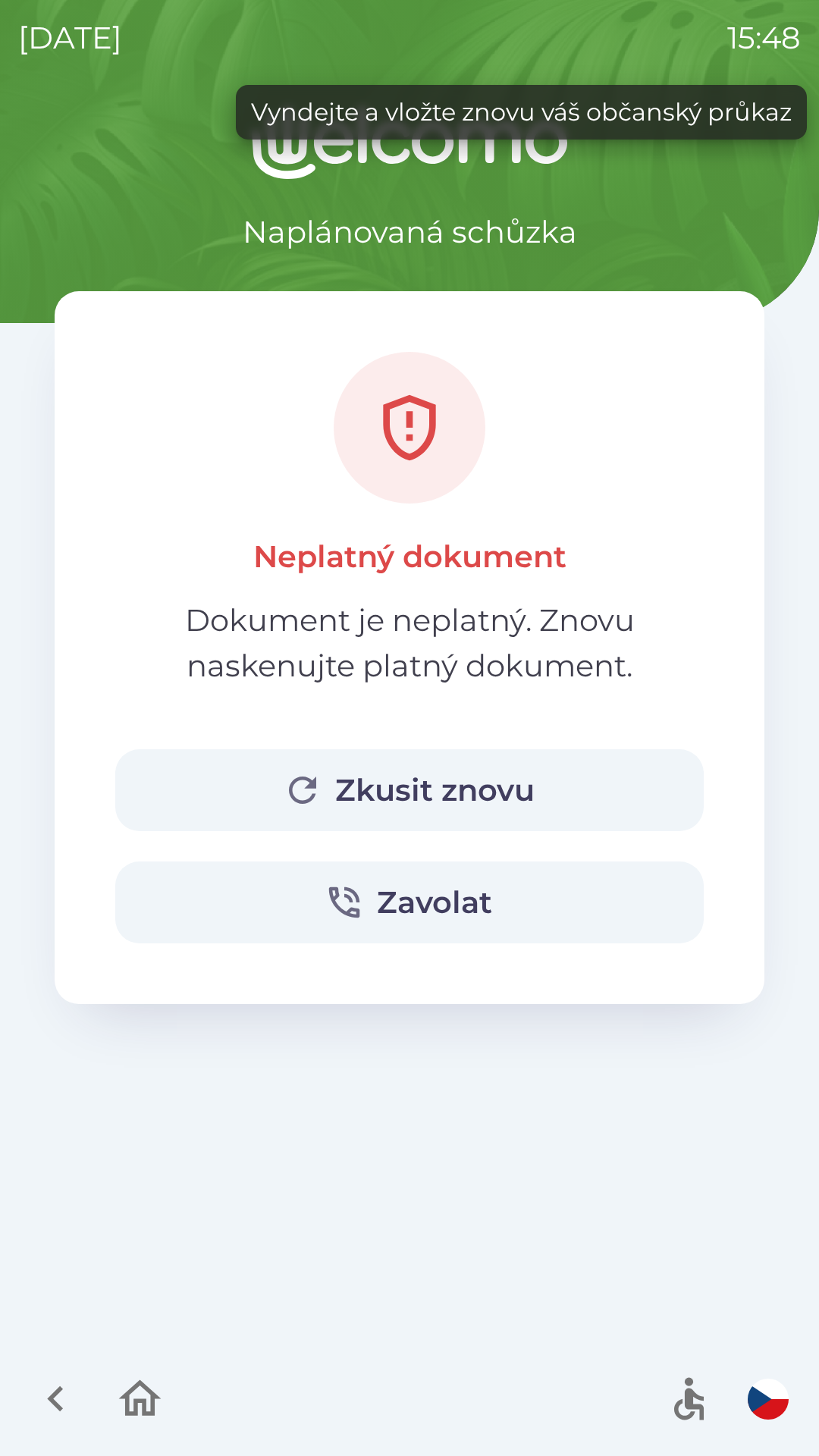
click at [504, 786] on button "Zkusit znovu" at bounding box center [409, 790] width 588 height 82
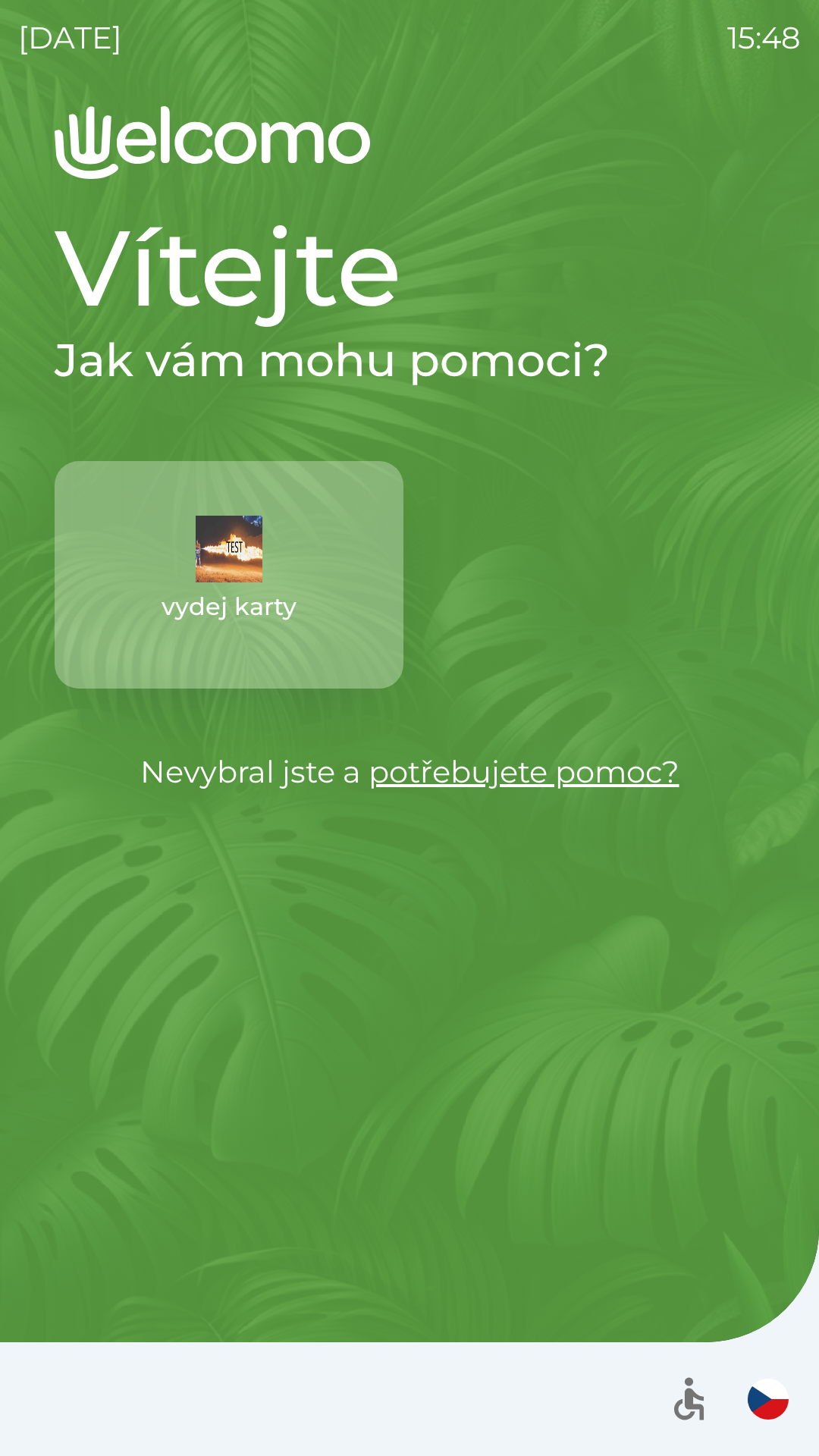
click at [527, 772] on link "potřebujete pomoc?" at bounding box center [524, 772] width 311 height 37
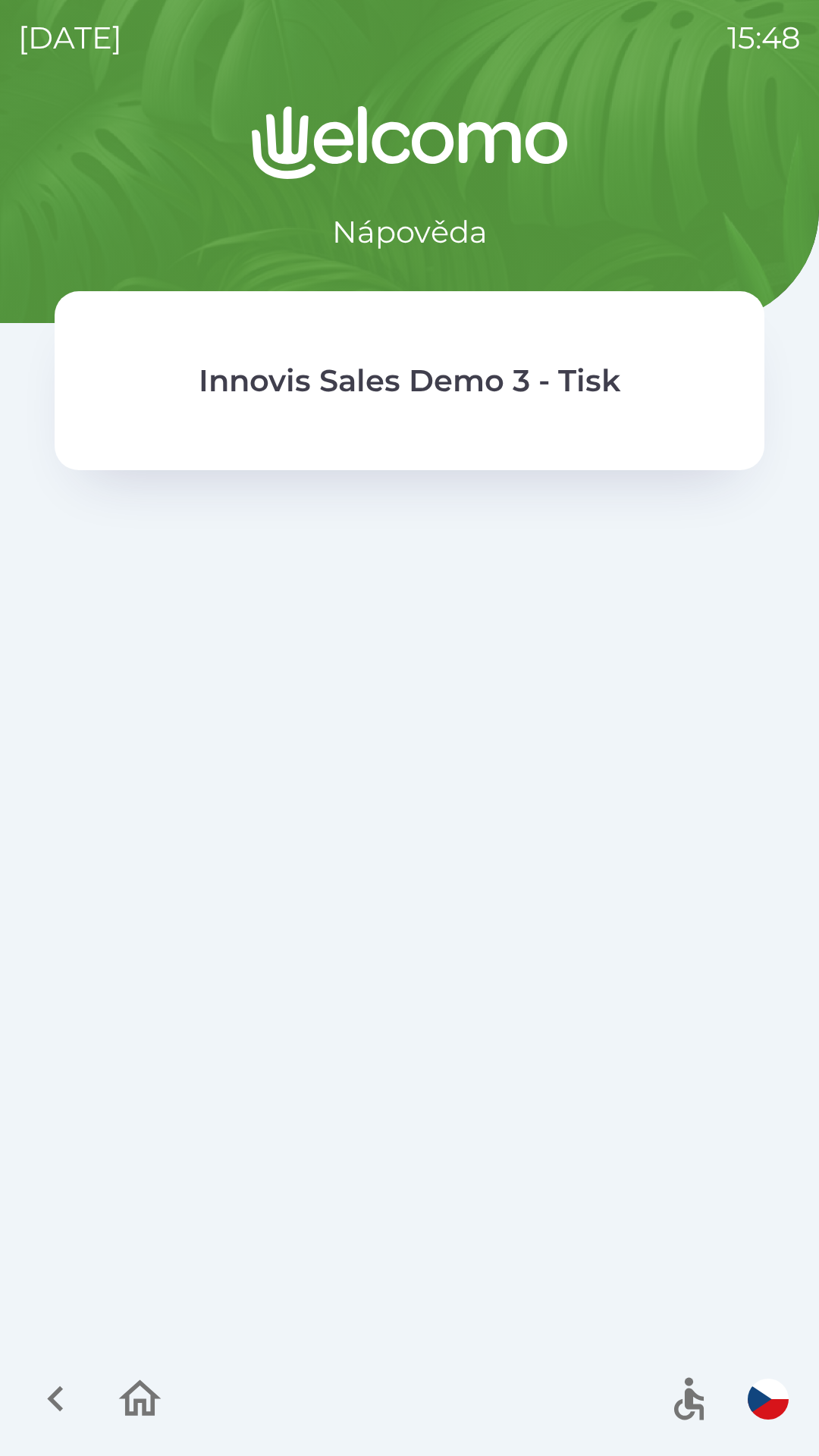
click at [402, 384] on p "Innovis Sales Demo 3 - Tisk" at bounding box center [410, 380] width 421 height 46
click at [590, 383] on p "Innovis Sales Demo 3 - Tisk" at bounding box center [410, 380] width 421 height 46
click at [582, 397] on p "Innovis Sales Demo 3 - Tisk" at bounding box center [410, 380] width 421 height 46
click at [418, 405] on div "Innovis Sales Demo 3 - Tisk" at bounding box center [409, 380] width 588 height 58
click at [595, 390] on p "Innovis Sales Demo 3 - Tisk" at bounding box center [410, 380] width 421 height 46
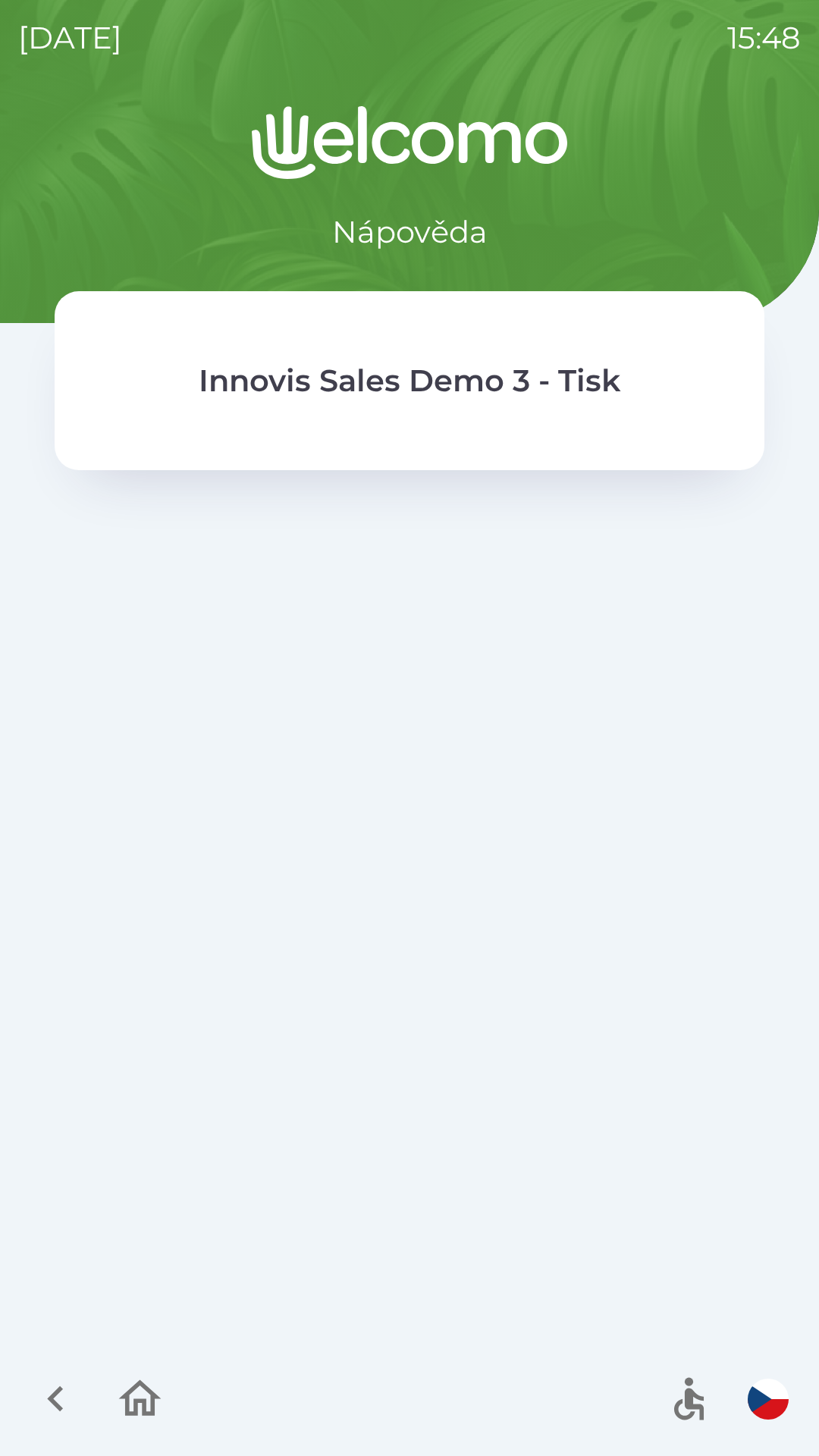
click at [579, 390] on p "Innovis Sales Demo 3 - Tisk" at bounding box center [410, 380] width 421 height 46
click at [524, 380] on p "Innovis Sales Demo 3 - Tisk" at bounding box center [410, 380] width 421 height 46
click at [415, 380] on p "Innovis Sales Demo 3 - Tisk" at bounding box center [410, 380] width 421 height 46
click at [318, 386] on p "Innovis Sales Demo 3 - Tisk" at bounding box center [410, 380] width 421 height 46
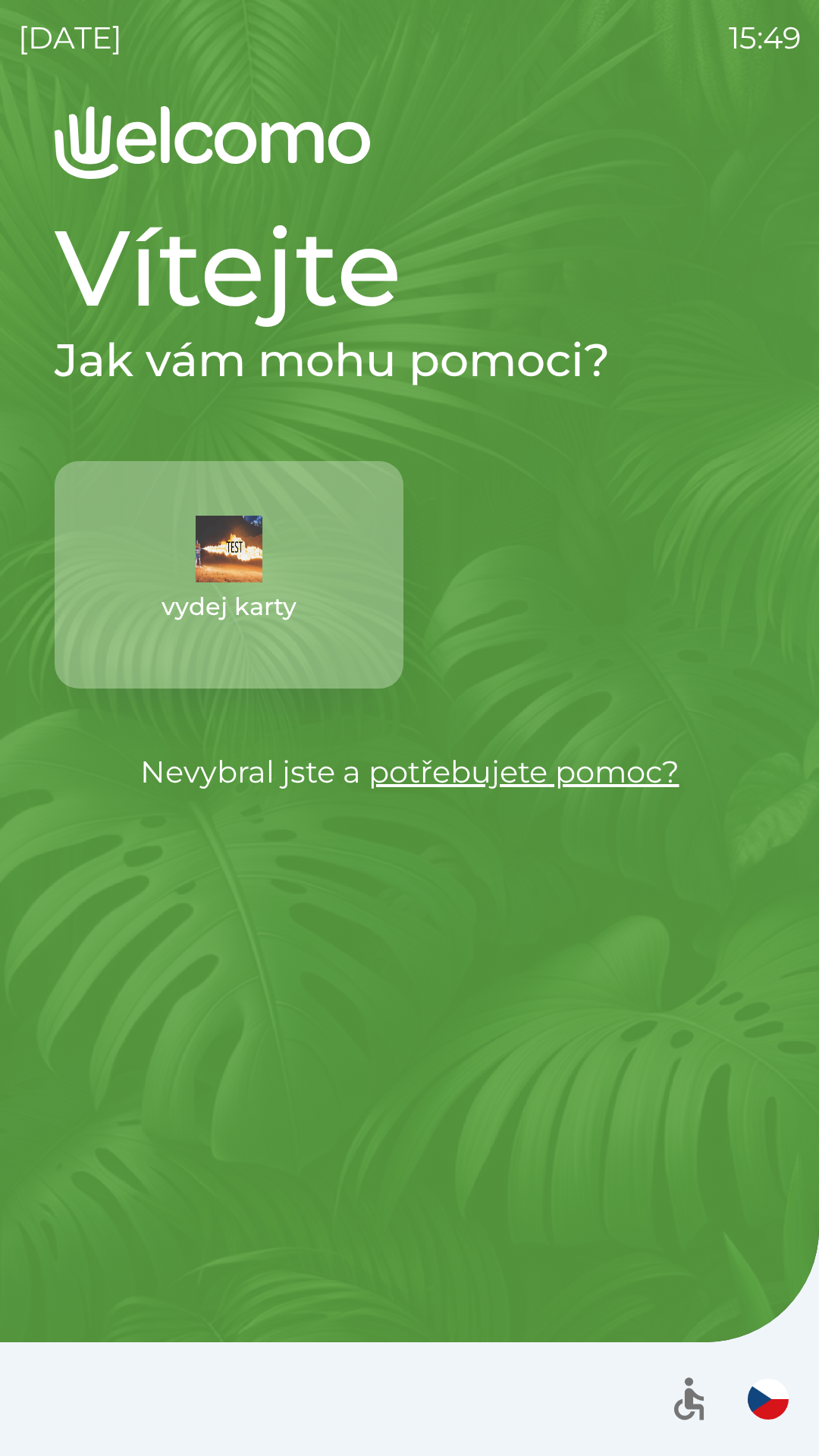
click at [264, 566] on button "vydej karty" at bounding box center [229, 575] width 349 height 228
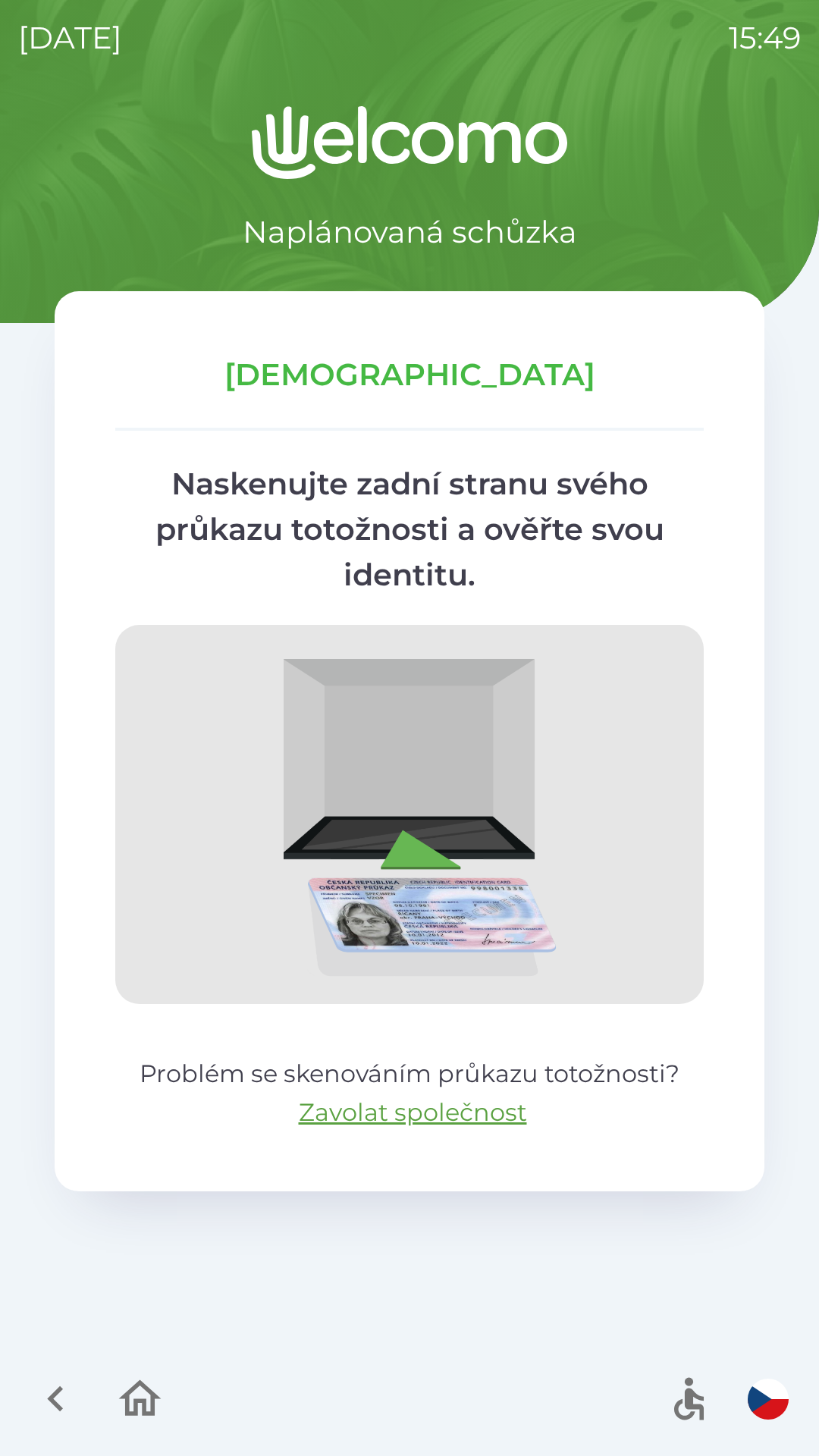
click at [521, 1176] on div "Schůzka Naskenujte zadní stranu svého průkazu totožnosti a ověřte svou identitu…" at bounding box center [410, 741] width 709 height 900
click at [475, 1113] on button "Zavolat společnost" at bounding box center [413, 1112] width 228 height 36
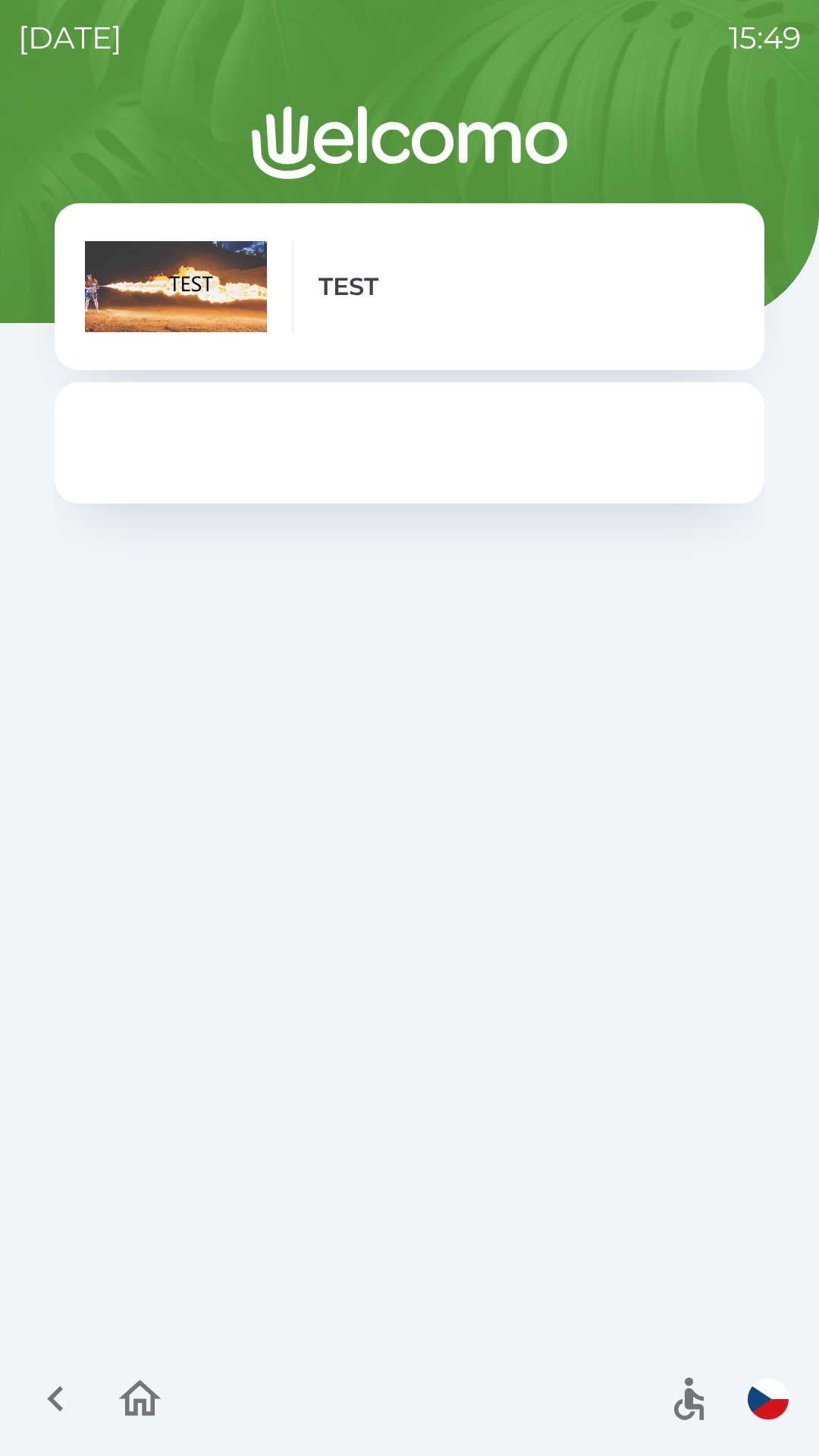
click at [233, 274] on img at bounding box center [176, 287] width 182 height 91
click at [355, 289] on p "TEST" at bounding box center [349, 286] width 60 height 36
click at [248, 314] on img at bounding box center [176, 287] width 182 height 91
click at [358, 306] on div "TEST" at bounding box center [409, 287] width 649 height 91
click at [270, 313] on div "TEST" at bounding box center [409, 287] width 649 height 91
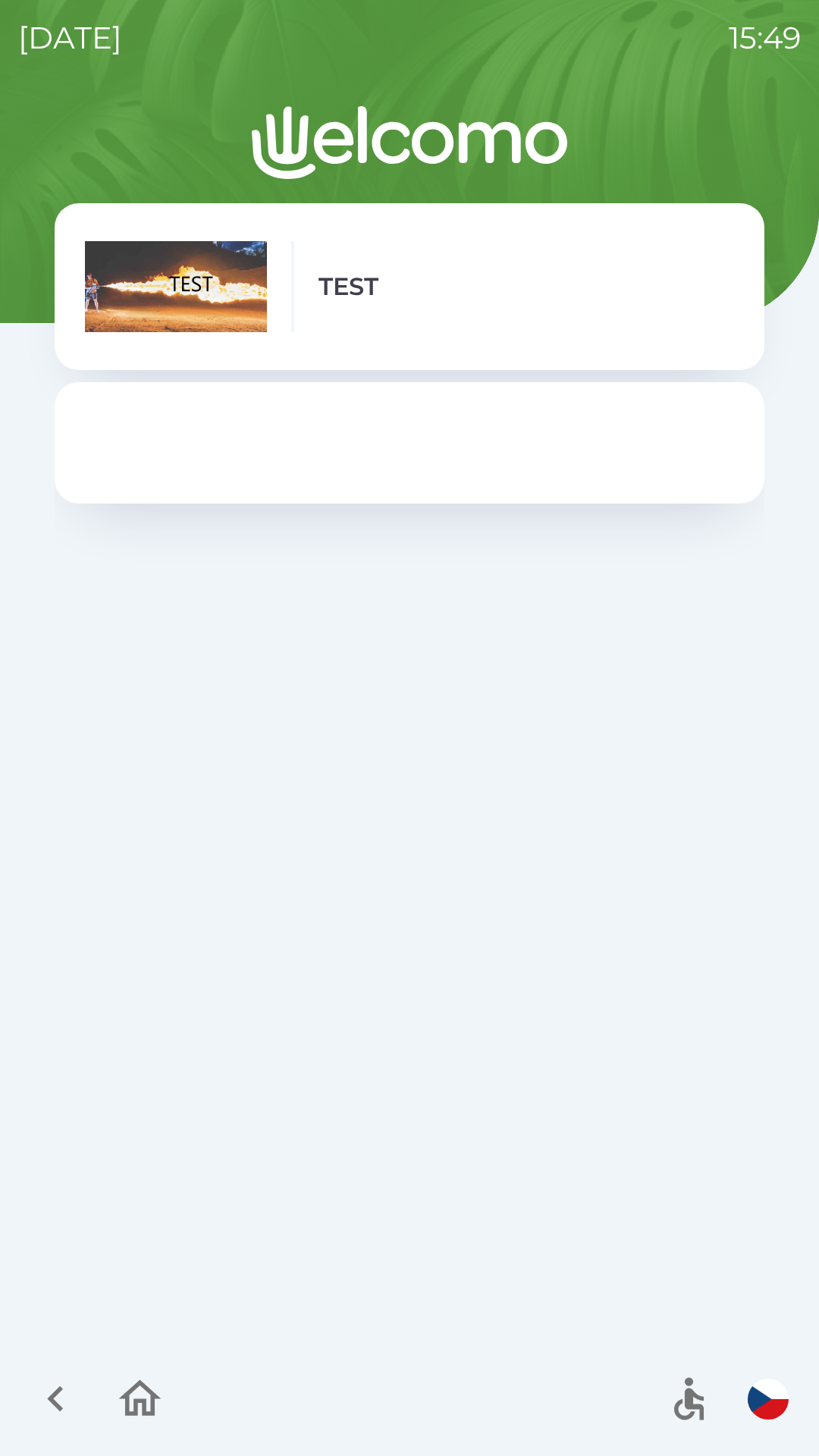
click at [57, 1397] on icon "button" at bounding box center [56, 1399] width 51 height 51
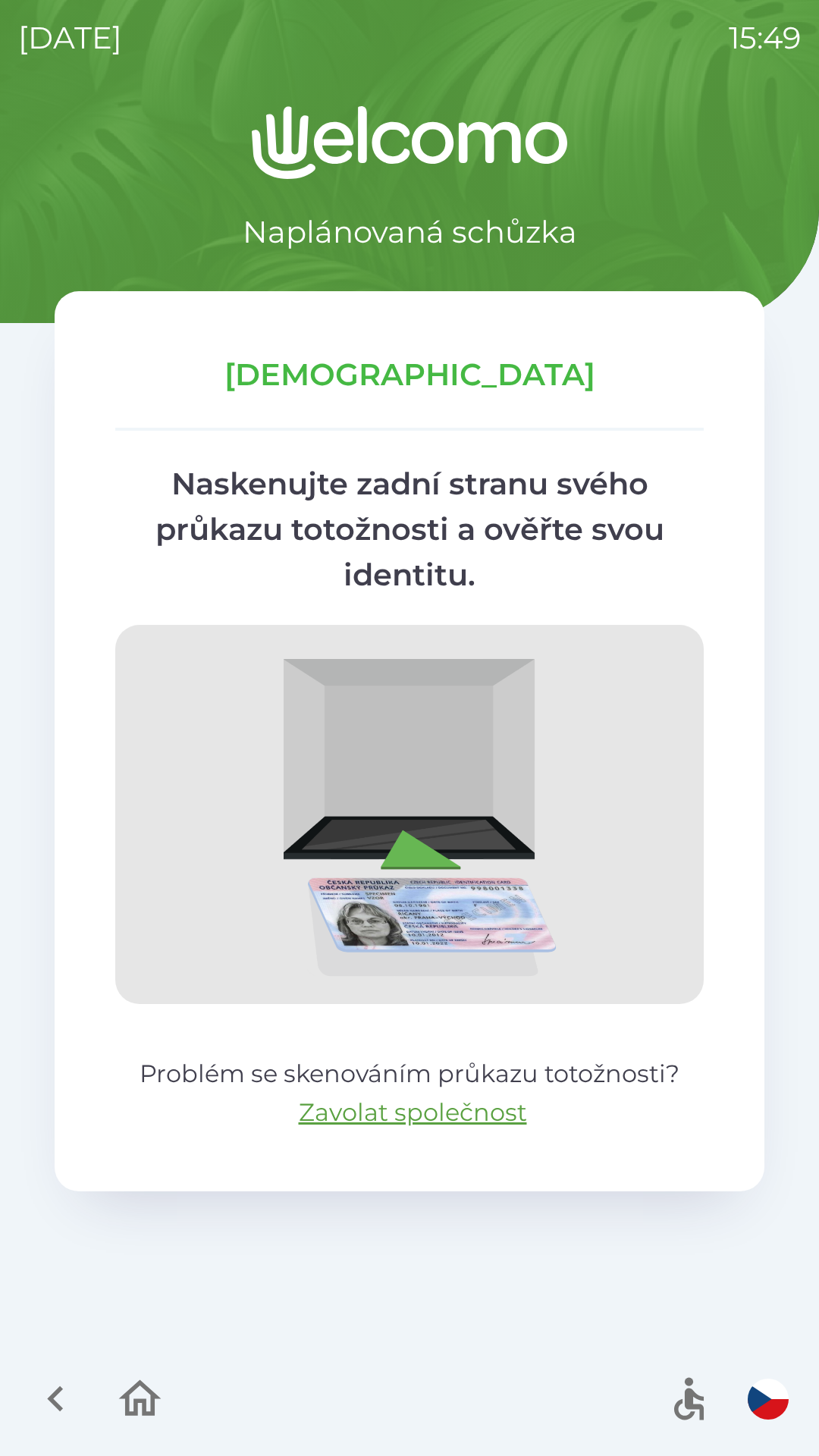
click at [25, 1404] on button "button" at bounding box center [56, 1399] width 63 height 63
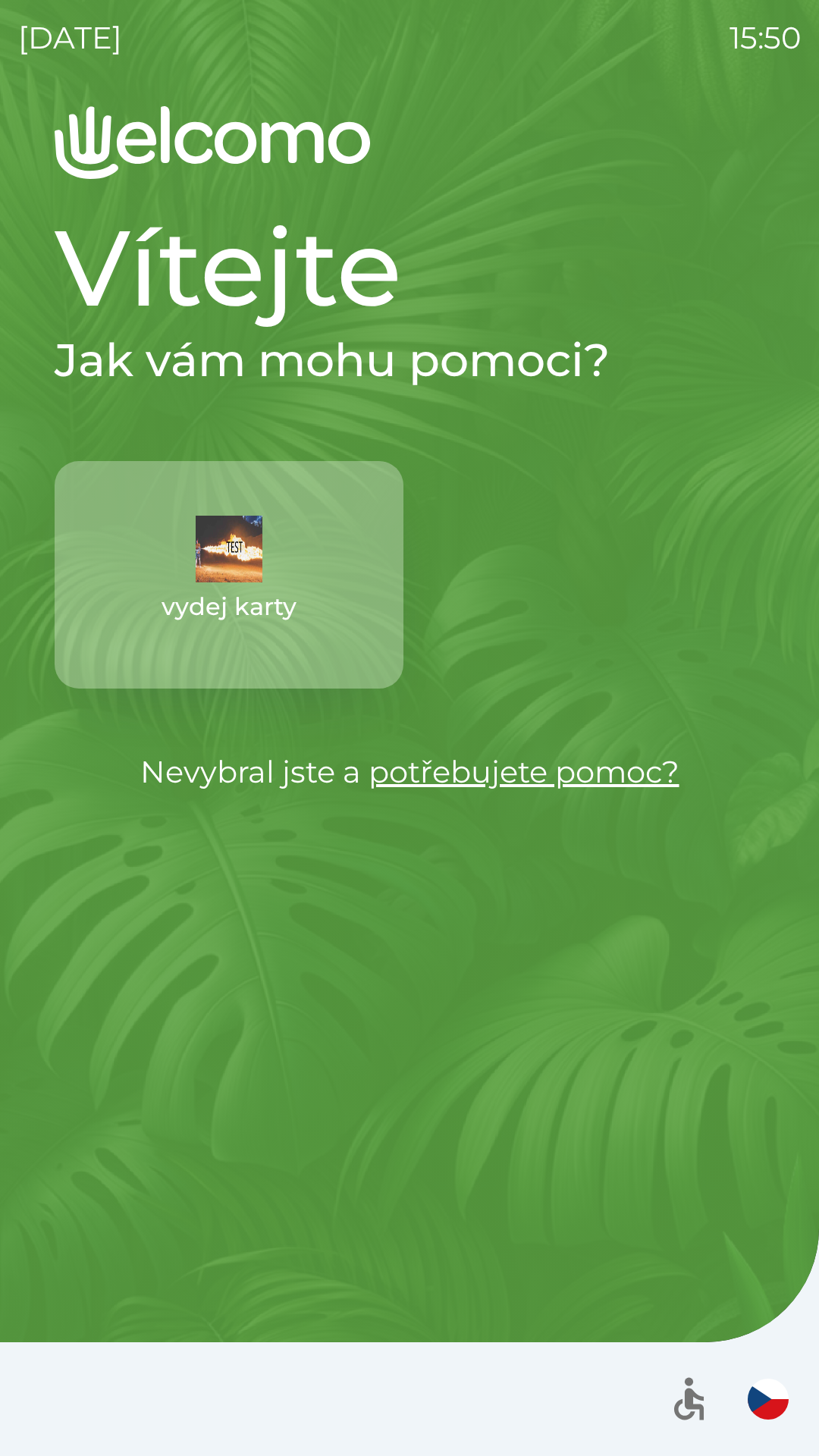
click at [765, 1406] on img "button" at bounding box center [767, 1399] width 41 height 41
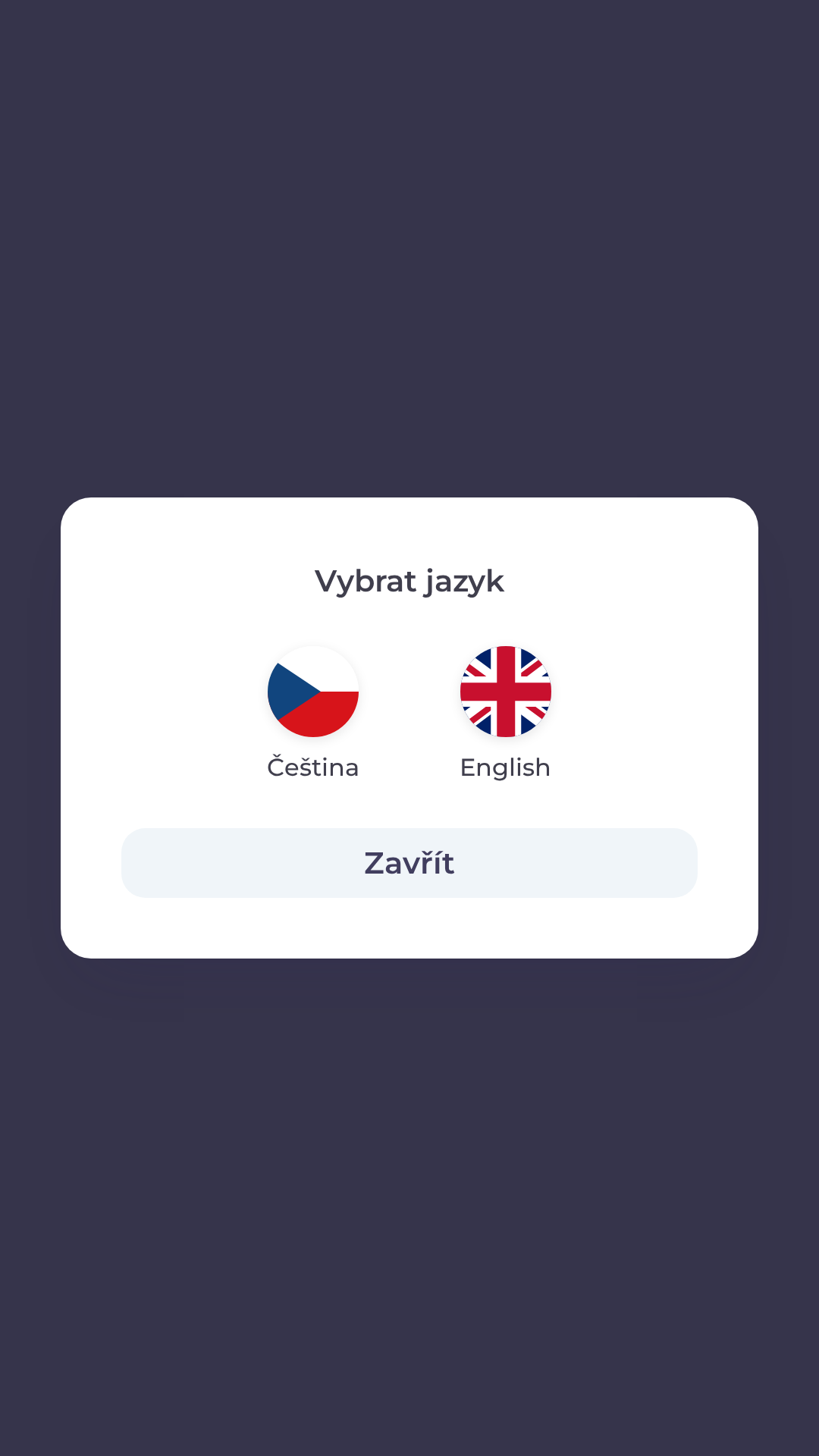
click at [767, 1351] on div "Vybrat jazyk Čeština English Zavřít" at bounding box center [410, 728] width 819 height 1456
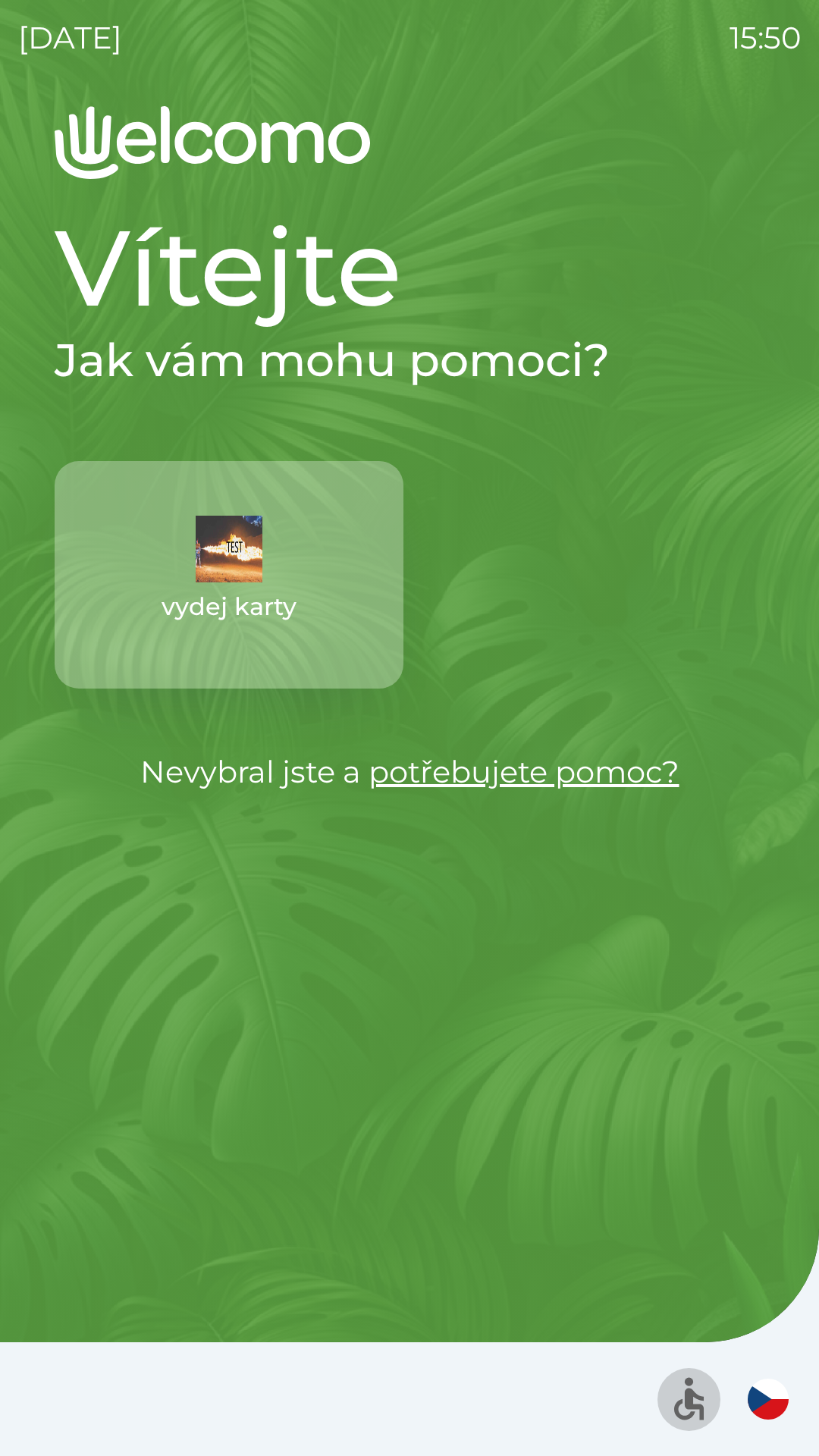
click at [689, 1383] on circle "button" at bounding box center [689, 1382] width 8 height 8
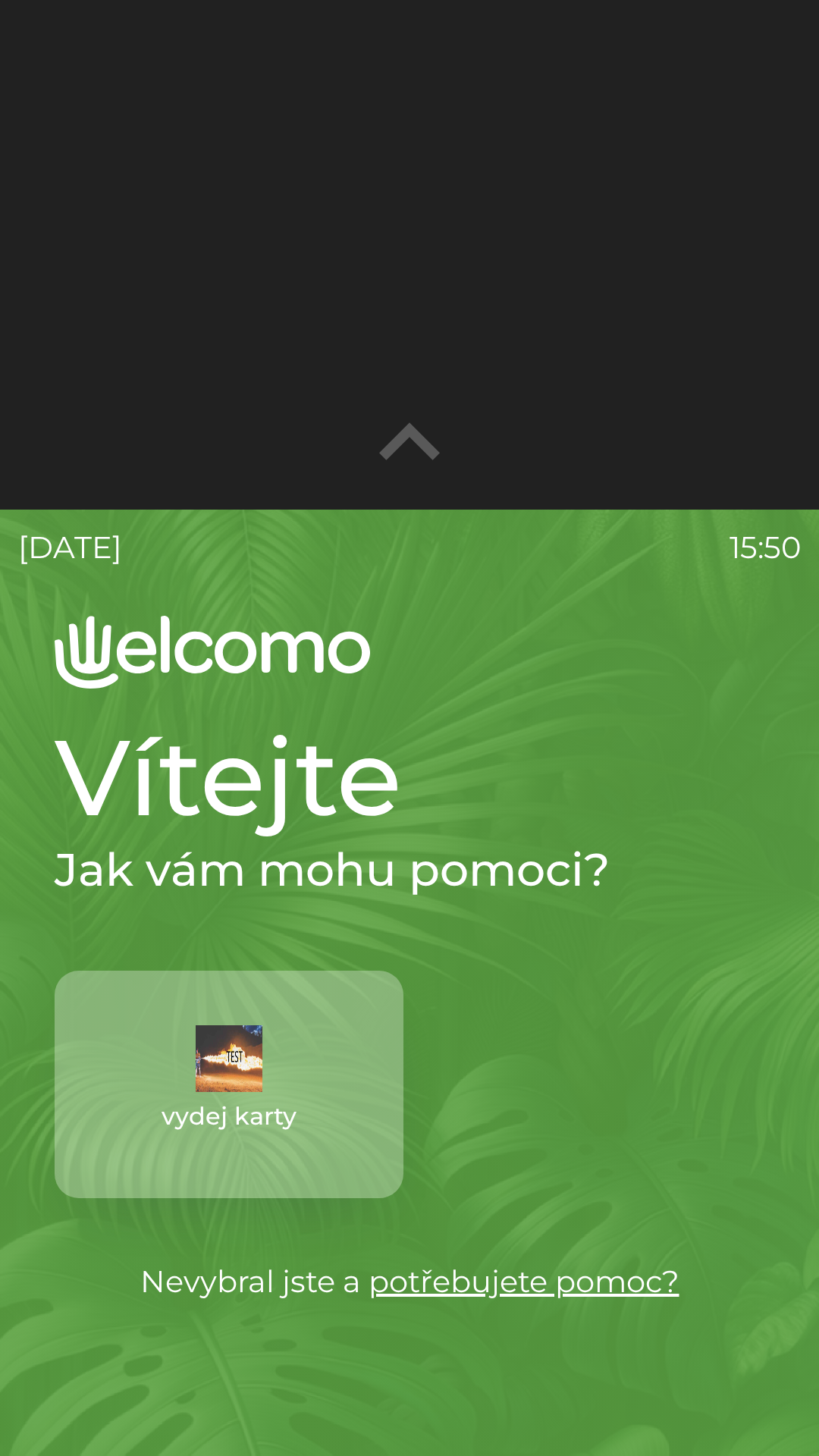
click at [752, 1211] on div "Vítejte Jak vám mohu pomoci? vydej karty Nevybral jste a potřebujete pomoc?" at bounding box center [410, 1008] width 709 height 592
click at [753, 1203] on div "Vítejte Jak vám mohu pomoci? vydej karty Nevybral jste a potřebujete pomoc?" at bounding box center [410, 1008] width 709 height 592
click at [622, 1291] on link "potřebujete pomoc?" at bounding box center [524, 1281] width 311 height 37
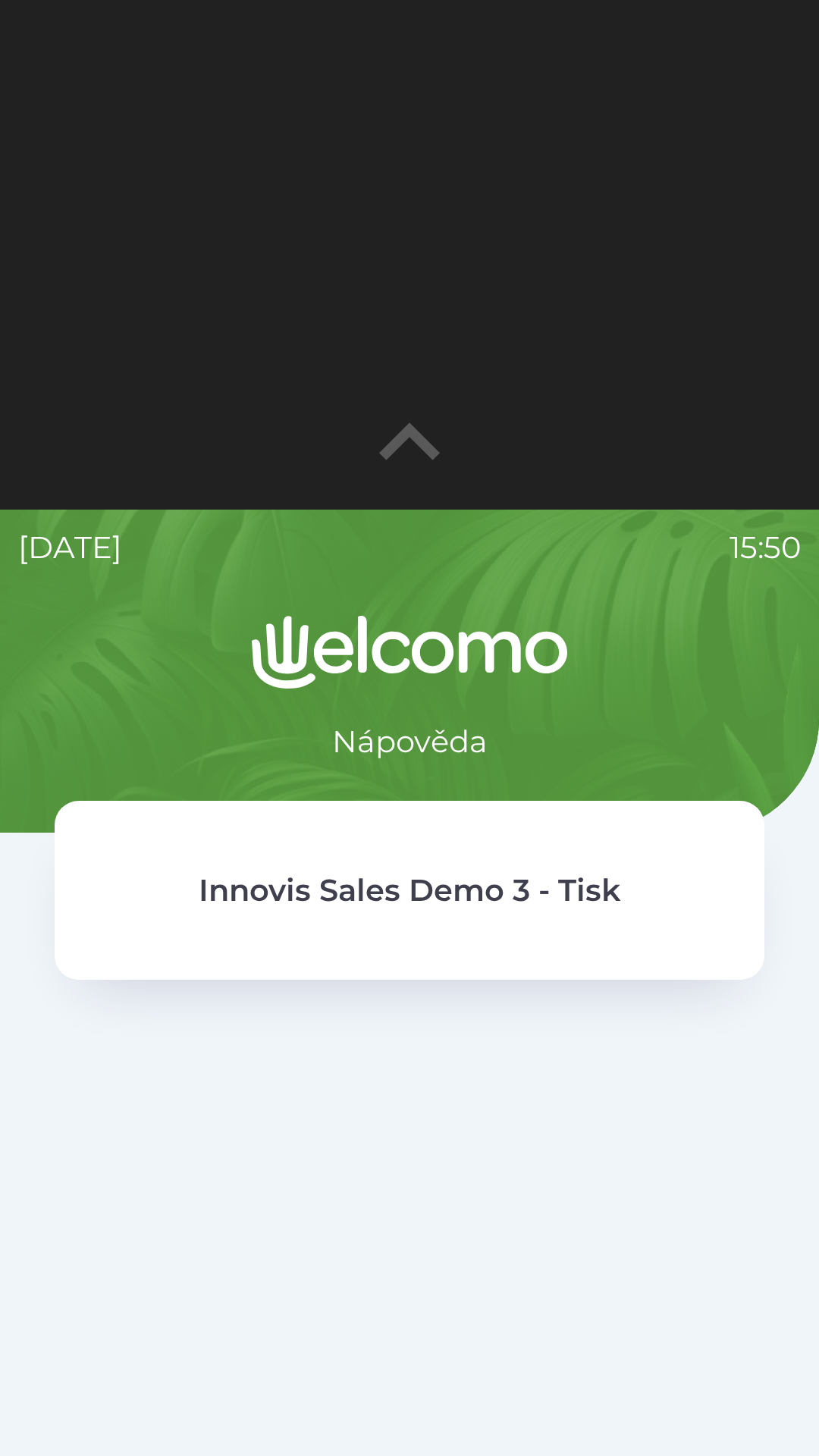
click at [735, 970] on div "Innovis Sales Demo 3 - Tisk" at bounding box center [410, 890] width 709 height 179
click at [656, 971] on div "Innovis Sales Demo 3 - Tisk" at bounding box center [410, 890] width 709 height 179
click at [644, 930] on div "Innovis Sales Demo 3 - Tisk" at bounding box center [410, 890] width 709 height 179
click at [632, 927] on div "Innovis Sales Demo 3 - Tisk" at bounding box center [410, 890] width 709 height 179
click at [617, 932] on div "Innovis Sales Demo 3 - Tisk" at bounding box center [410, 890] width 709 height 179
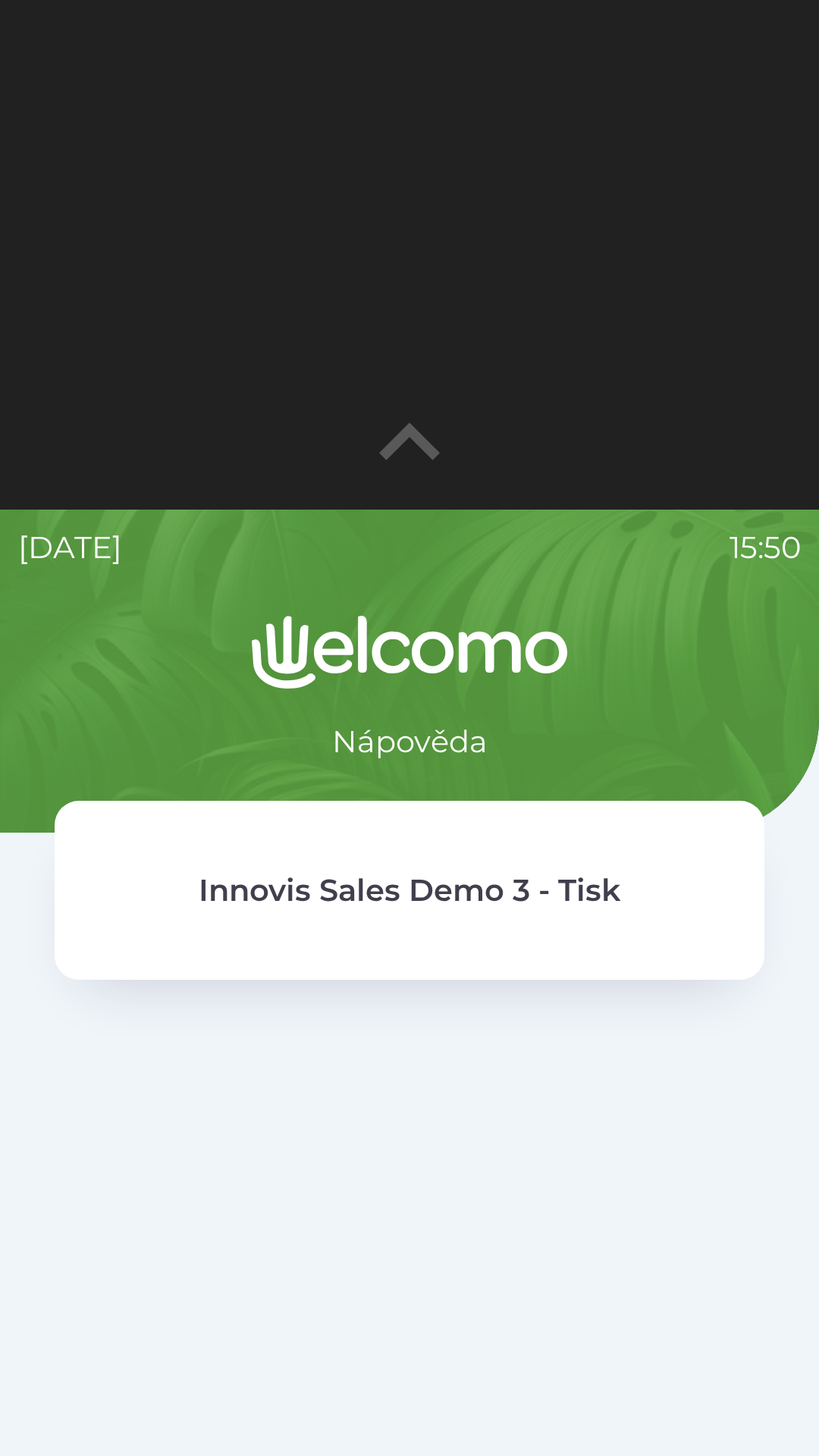
click at [633, 931] on div "Innovis Sales Demo 3 - Tisk" at bounding box center [410, 890] width 709 height 179
click at [752, 1208] on div at bounding box center [410, 1420] width 709 height 856
click at [765, 1181] on div "Nápověda Innovis Sales Demo 3 - Tisk" at bounding box center [410, 1291] width 782 height 1350
click at [766, 1005] on div "Nápověda Innovis Sales Demo 3 - Tisk" at bounding box center [410, 1291] width 782 height 1350
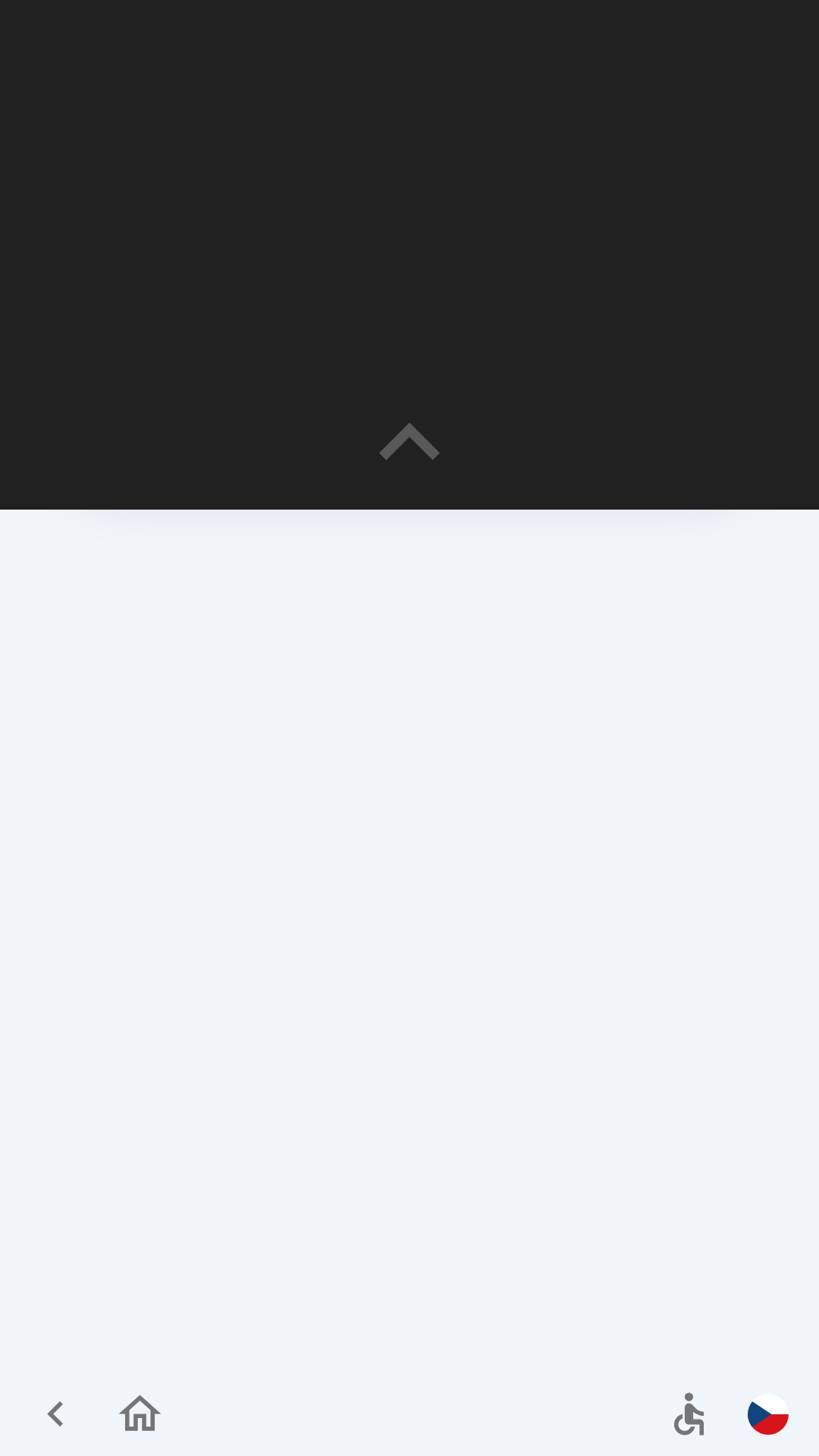
scroll to position [509, 0]
click at [669, 1395] on icon "button" at bounding box center [689, 1399] width 51 height 51
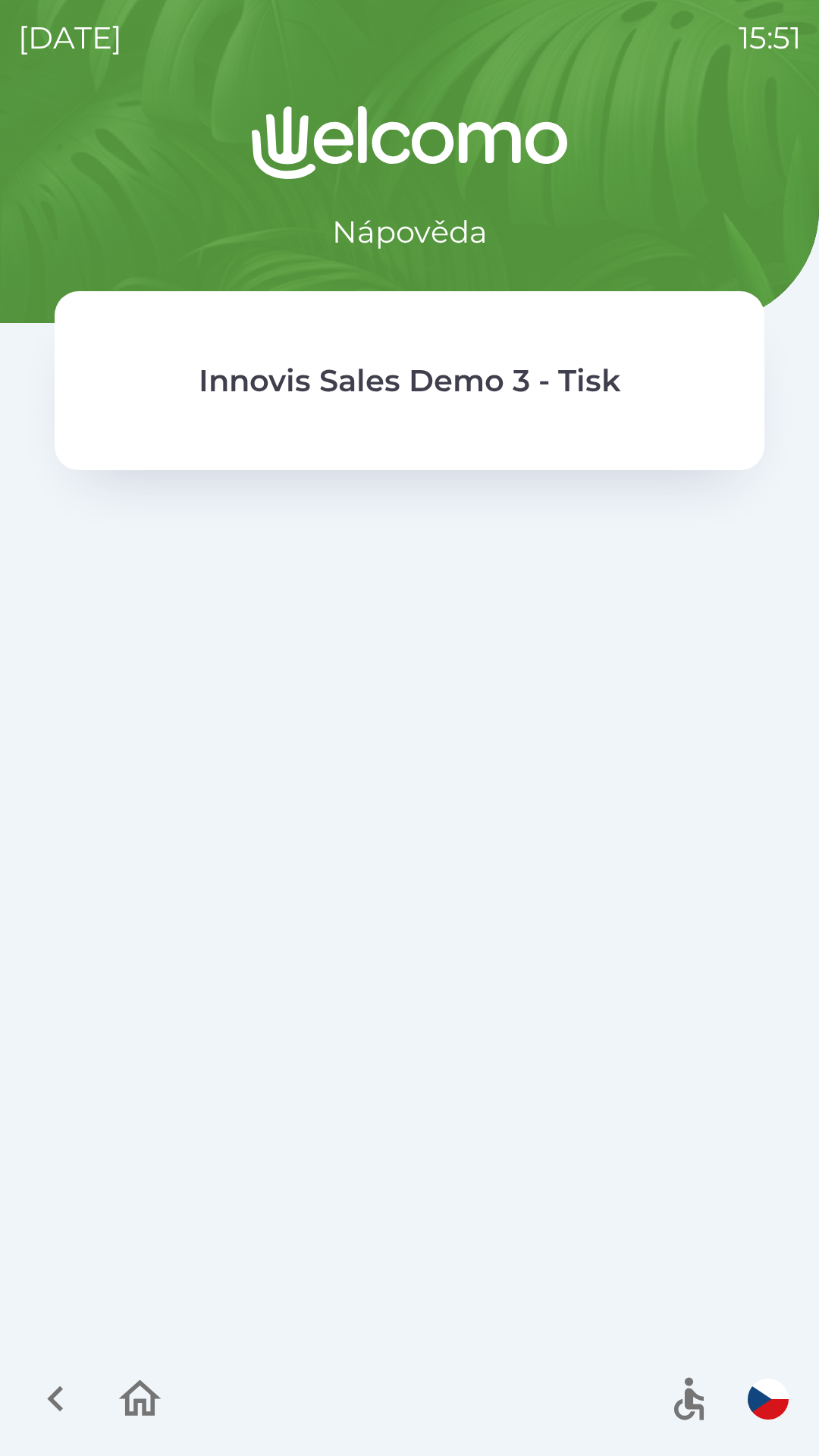
scroll to position [0, 0]
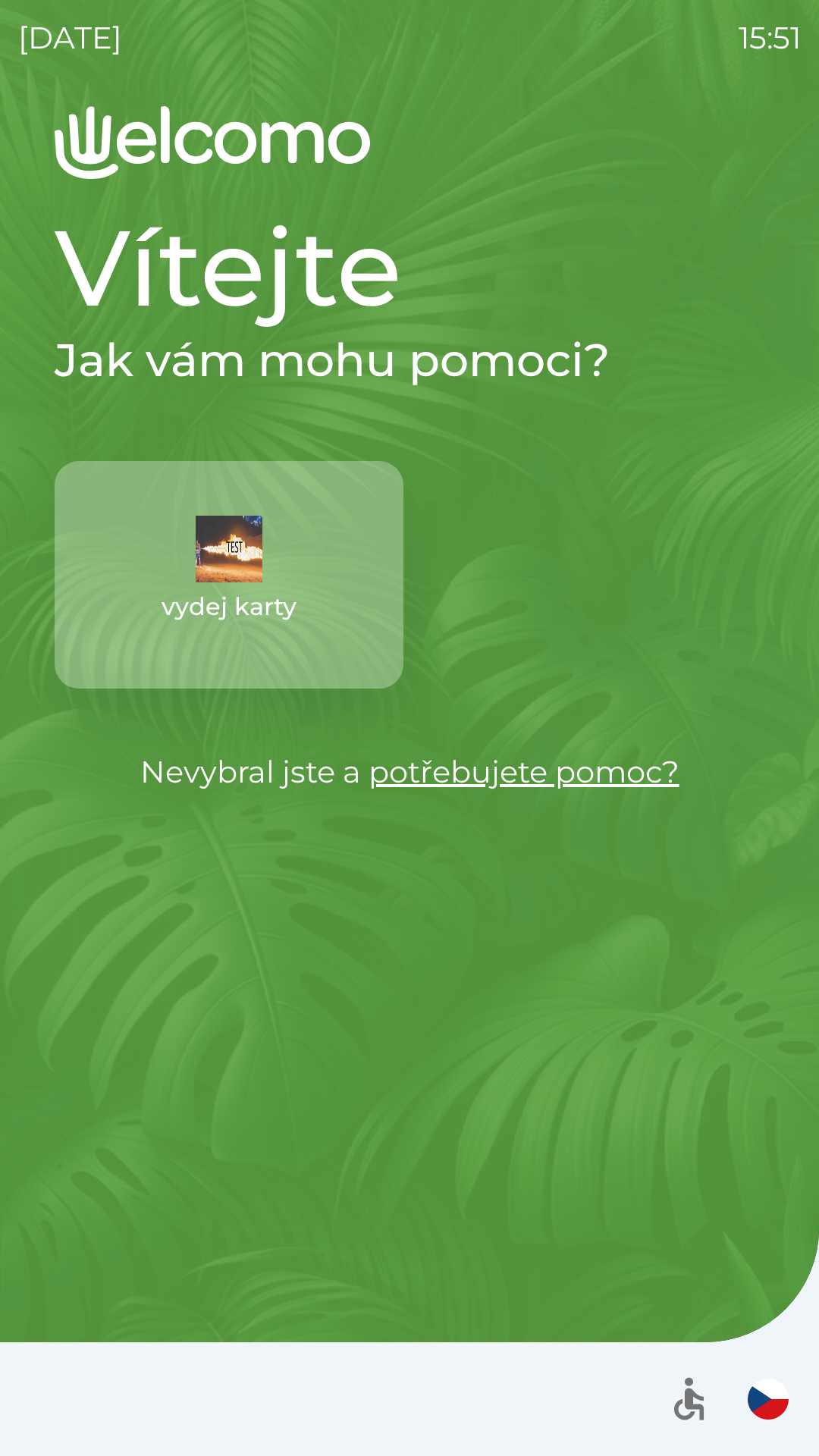
click at [218, 554] on img "button" at bounding box center [229, 549] width 66 height 66
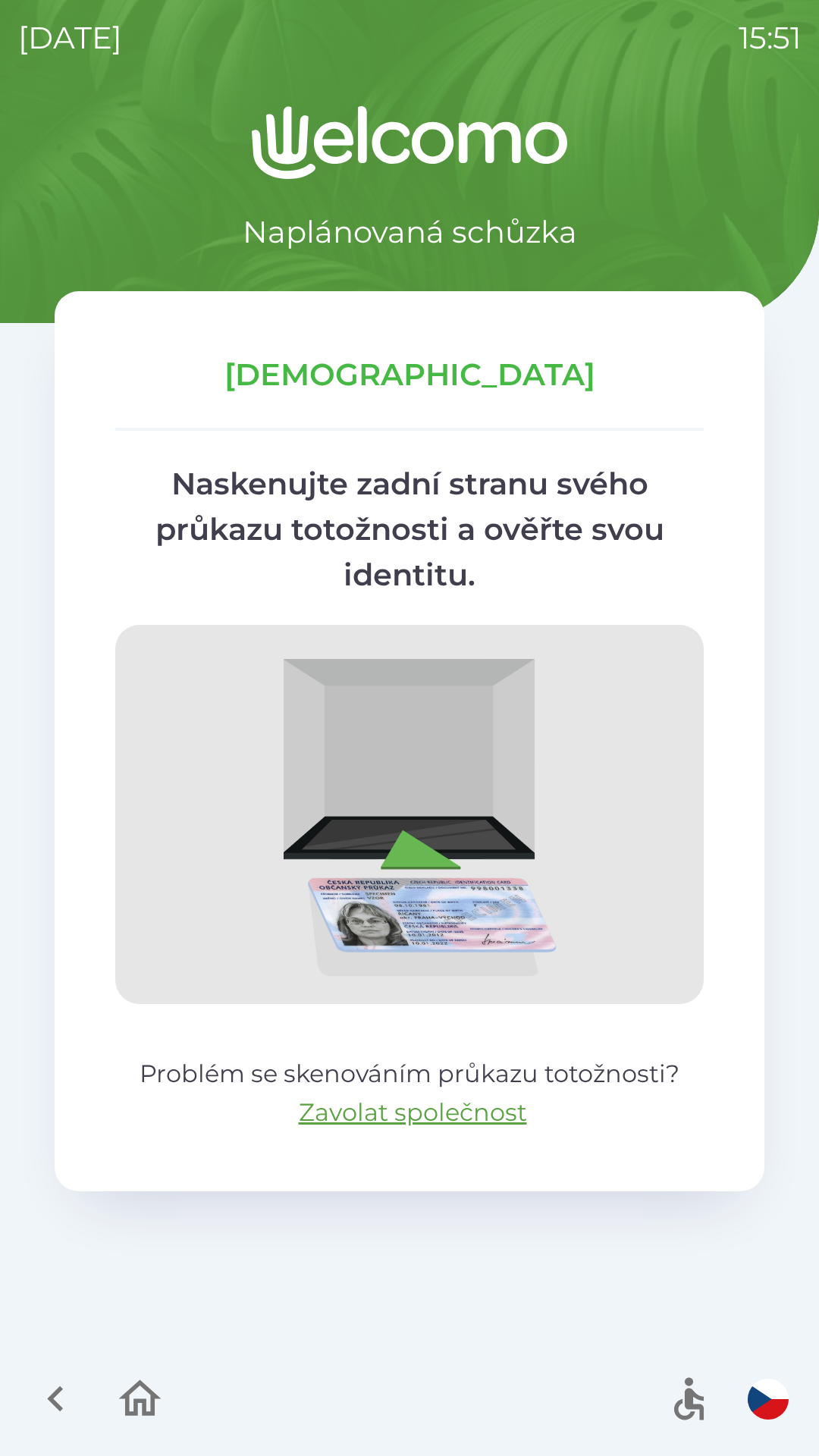
click at [402, 458] on div "Schůzka Naskenujte zadní stranu svého průkazu totožnosti a ověřte svou identitu…" at bounding box center [410, 741] width 709 height 900
click at [399, 356] on p "[DEMOGRAPHIC_DATA]" at bounding box center [409, 374] width 588 height 46
click at [539, 388] on p "[DEMOGRAPHIC_DATA]" at bounding box center [409, 374] width 588 height 46
click at [429, 1110] on button "Zavolat společnost" at bounding box center [413, 1112] width 228 height 36
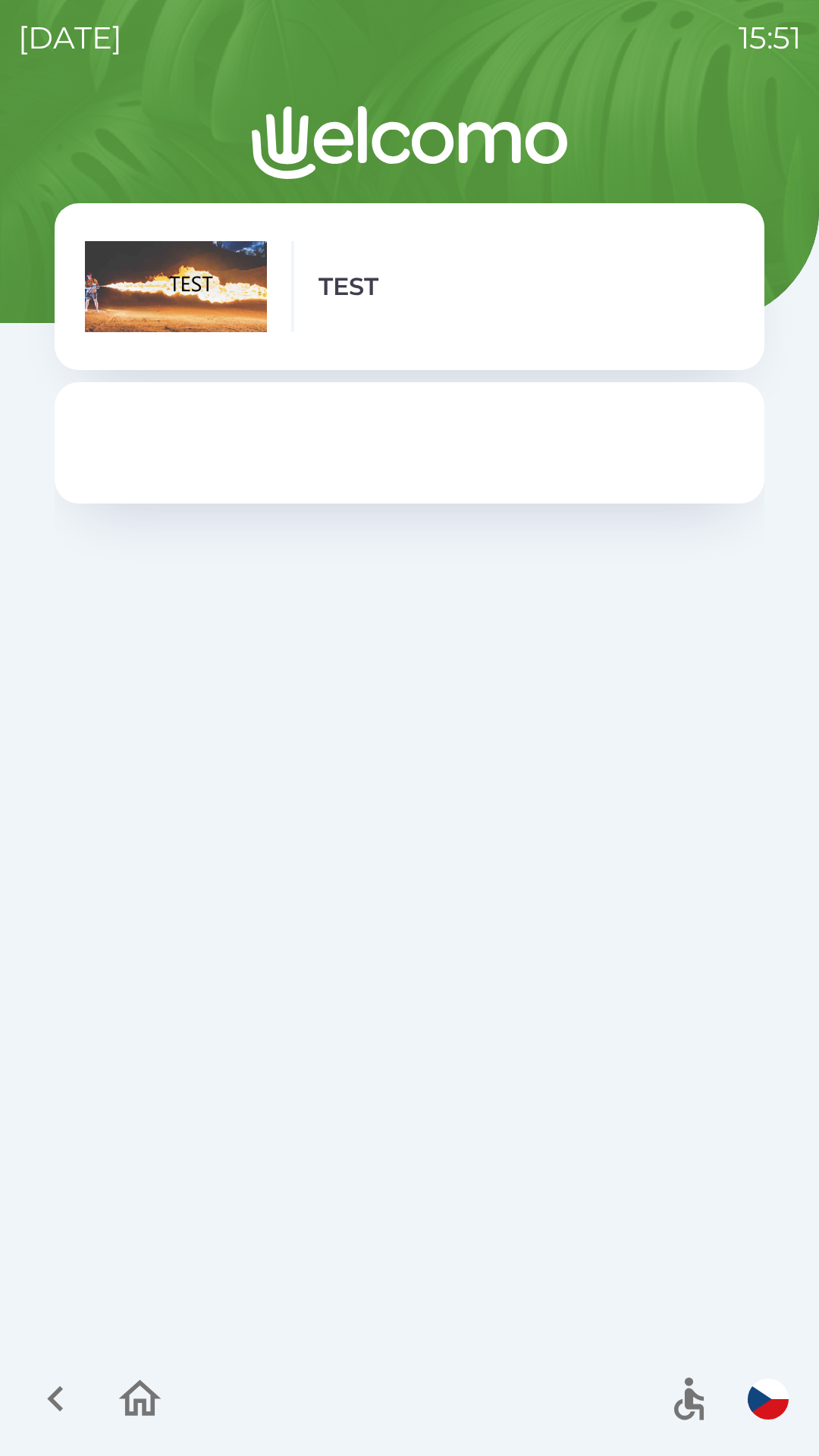
click at [121, 1387] on icon "button" at bounding box center [140, 1399] width 51 height 51
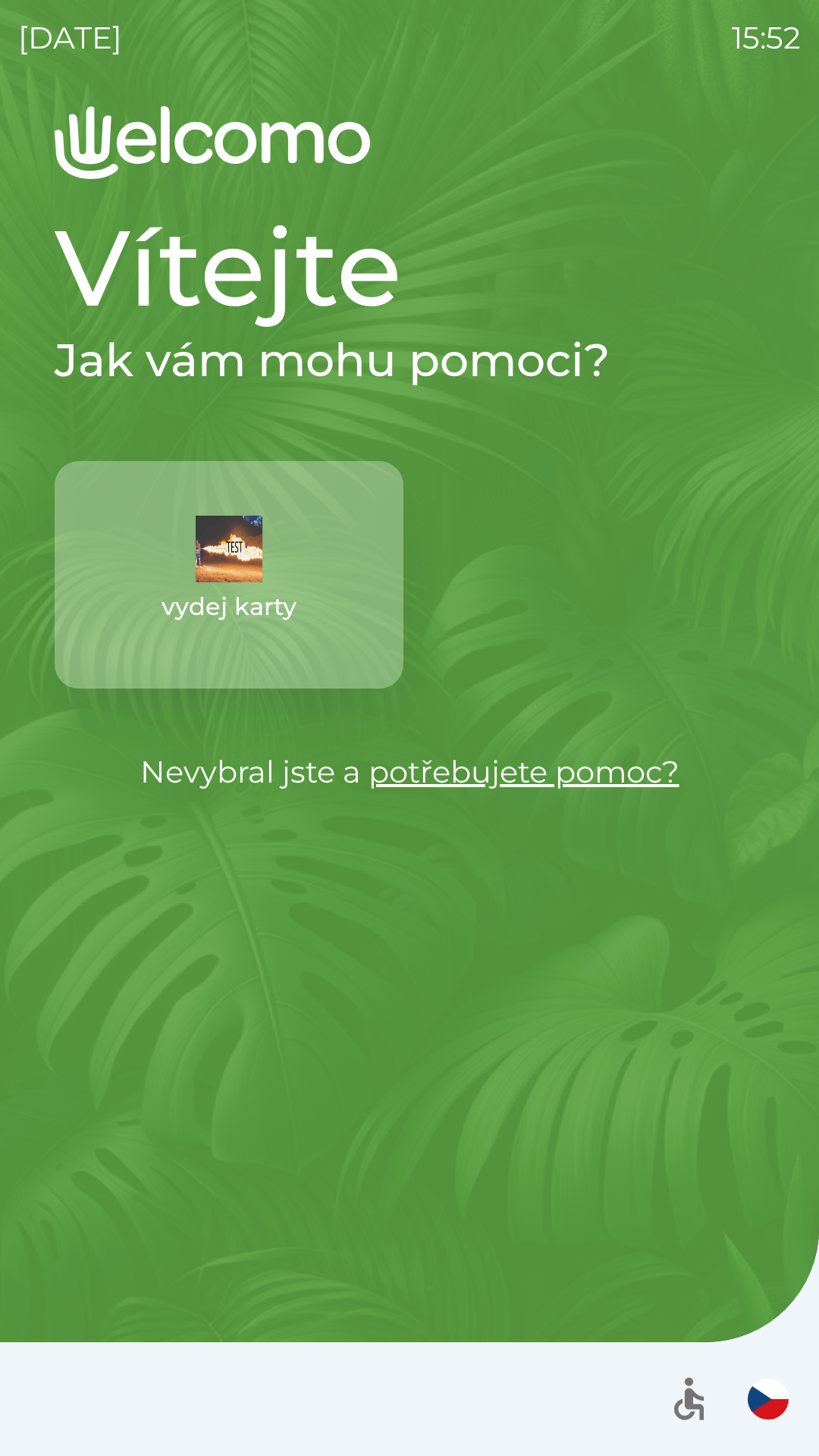
click at [107, 565] on button "vydej karty" at bounding box center [229, 575] width 349 height 228
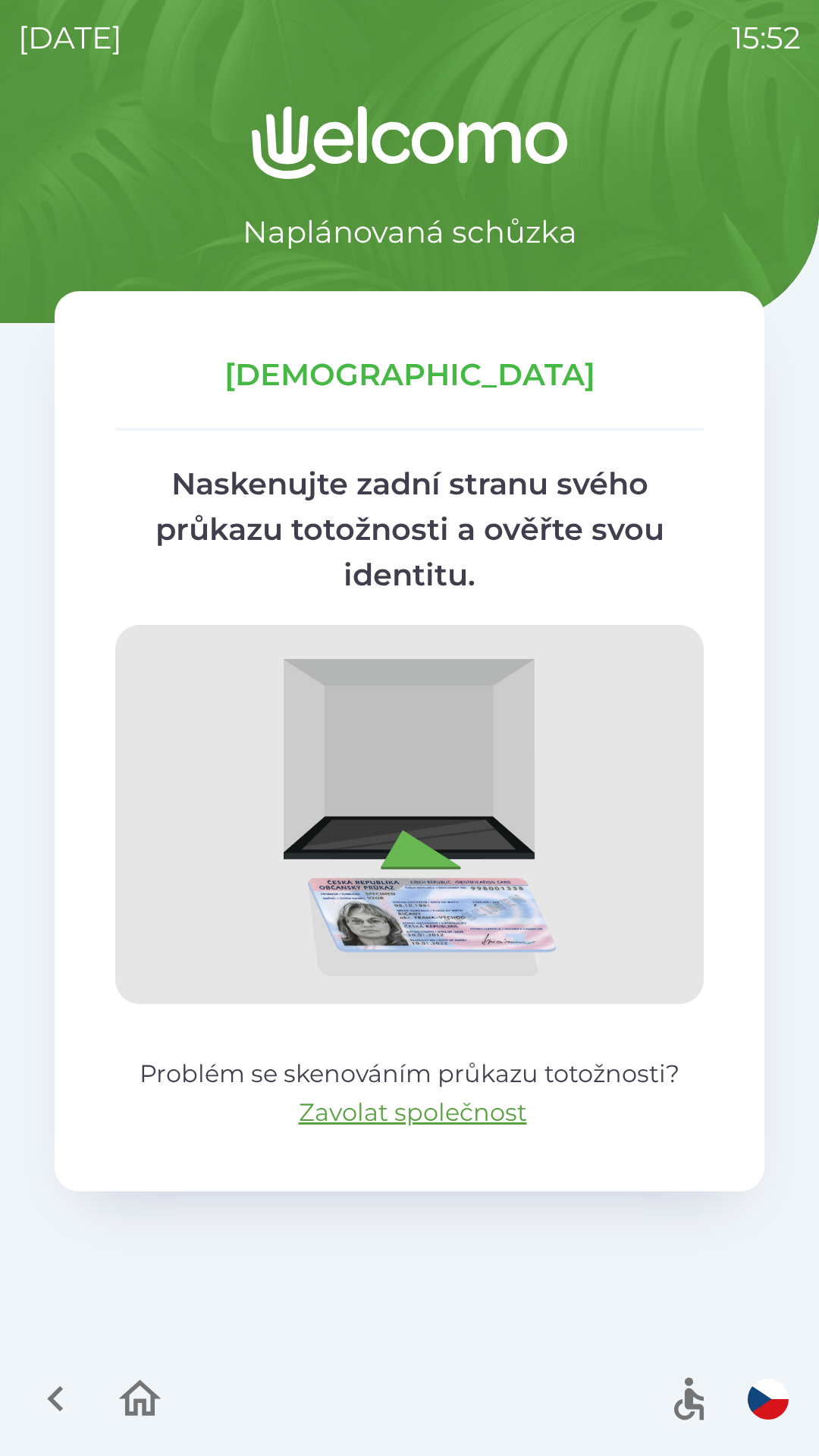
click at [60, 40] on p "[DATE]" at bounding box center [70, 38] width 104 height 46
click at [63, 40] on p "[DATE]" at bounding box center [70, 38] width 104 height 46
click at [89, 17] on p "[DATE]" at bounding box center [70, 38] width 104 height 46
click at [117, 0] on div "[DATE] 15:52" at bounding box center [410, 38] width 782 height 76
